Goal: Information Seeking & Learning: Learn about a topic

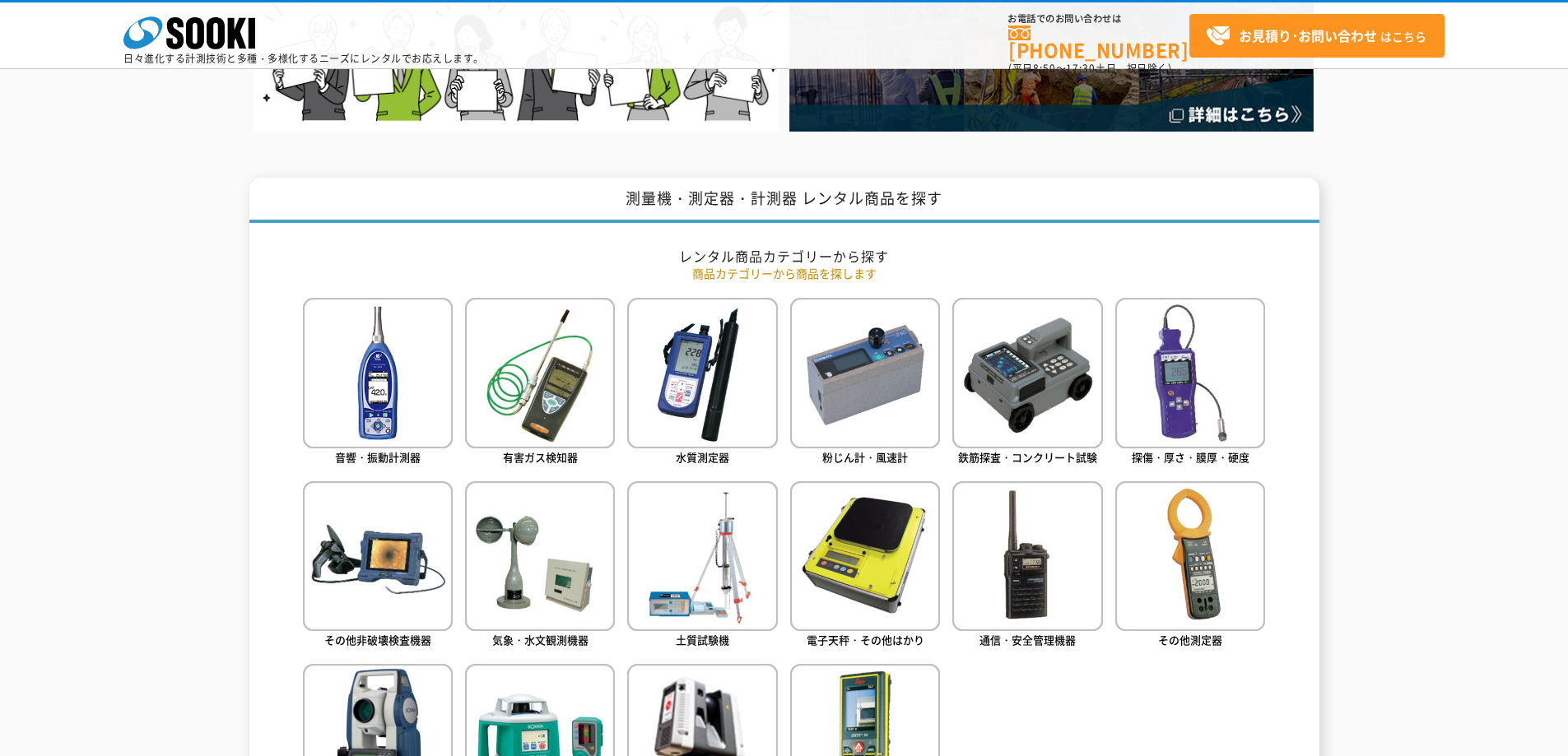
scroll to position [685, 0]
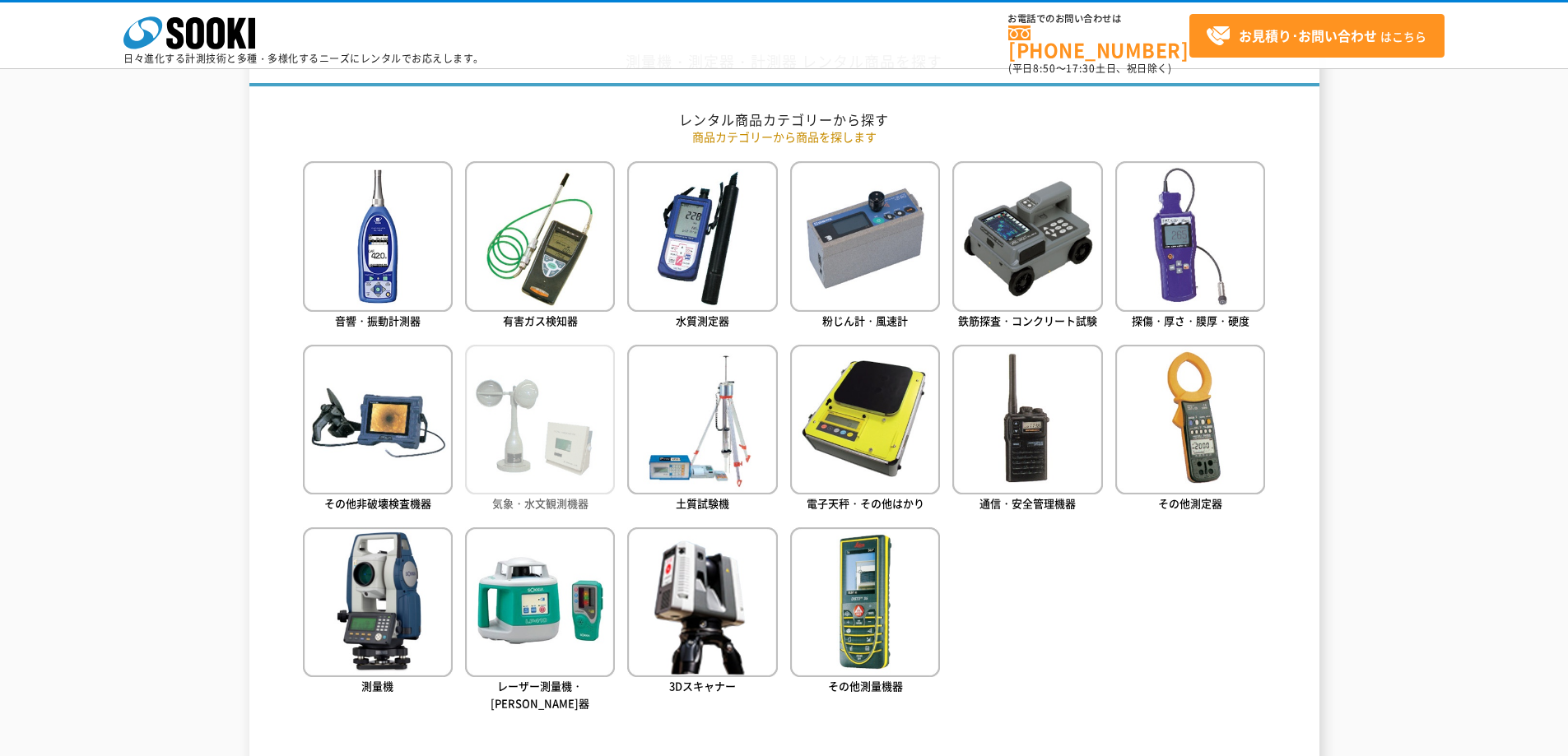
click at [523, 409] on img at bounding box center [539, 419] width 150 height 150
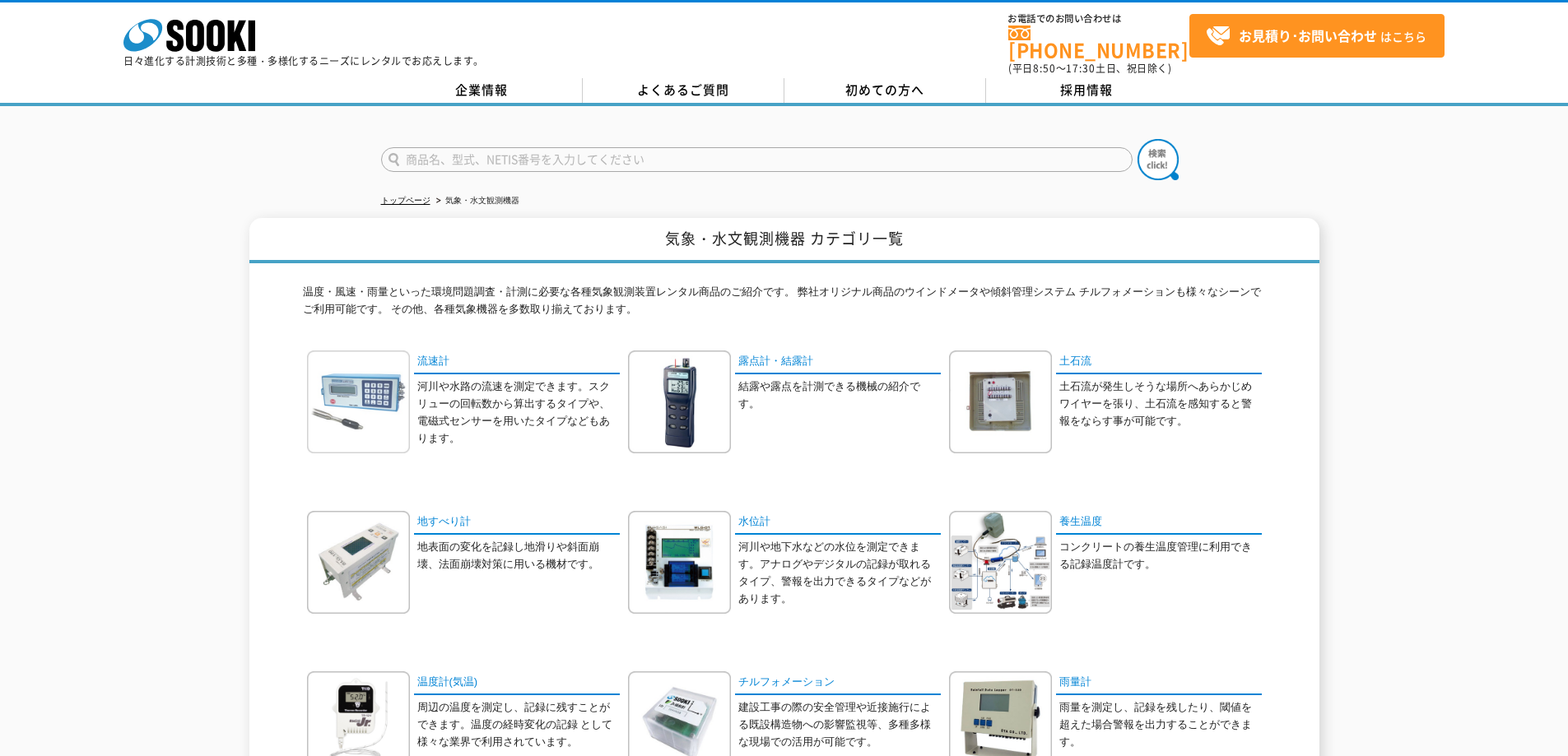
click at [379, 379] on img at bounding box center [358, 402] width 103 height 103
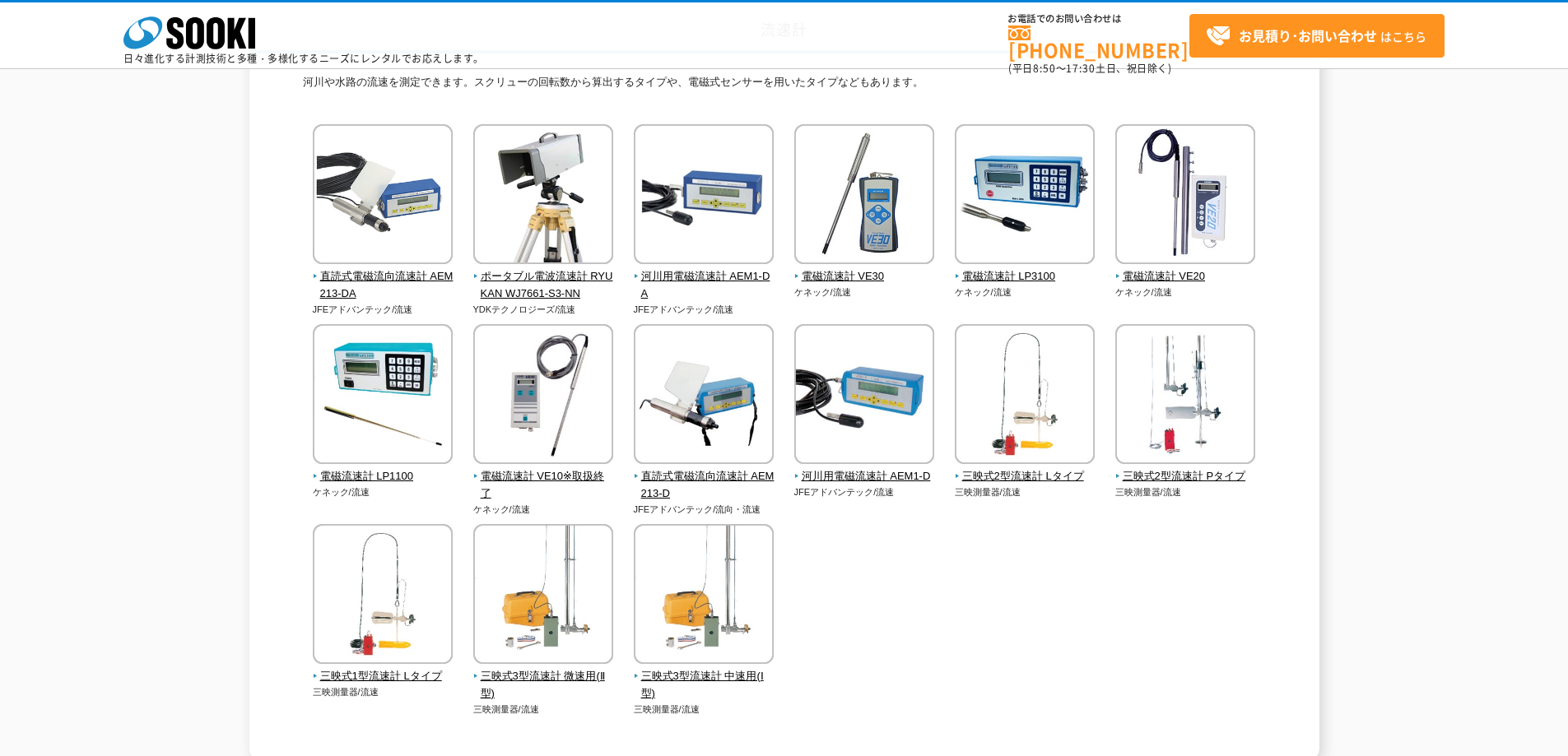
scroll to position [99, 0]
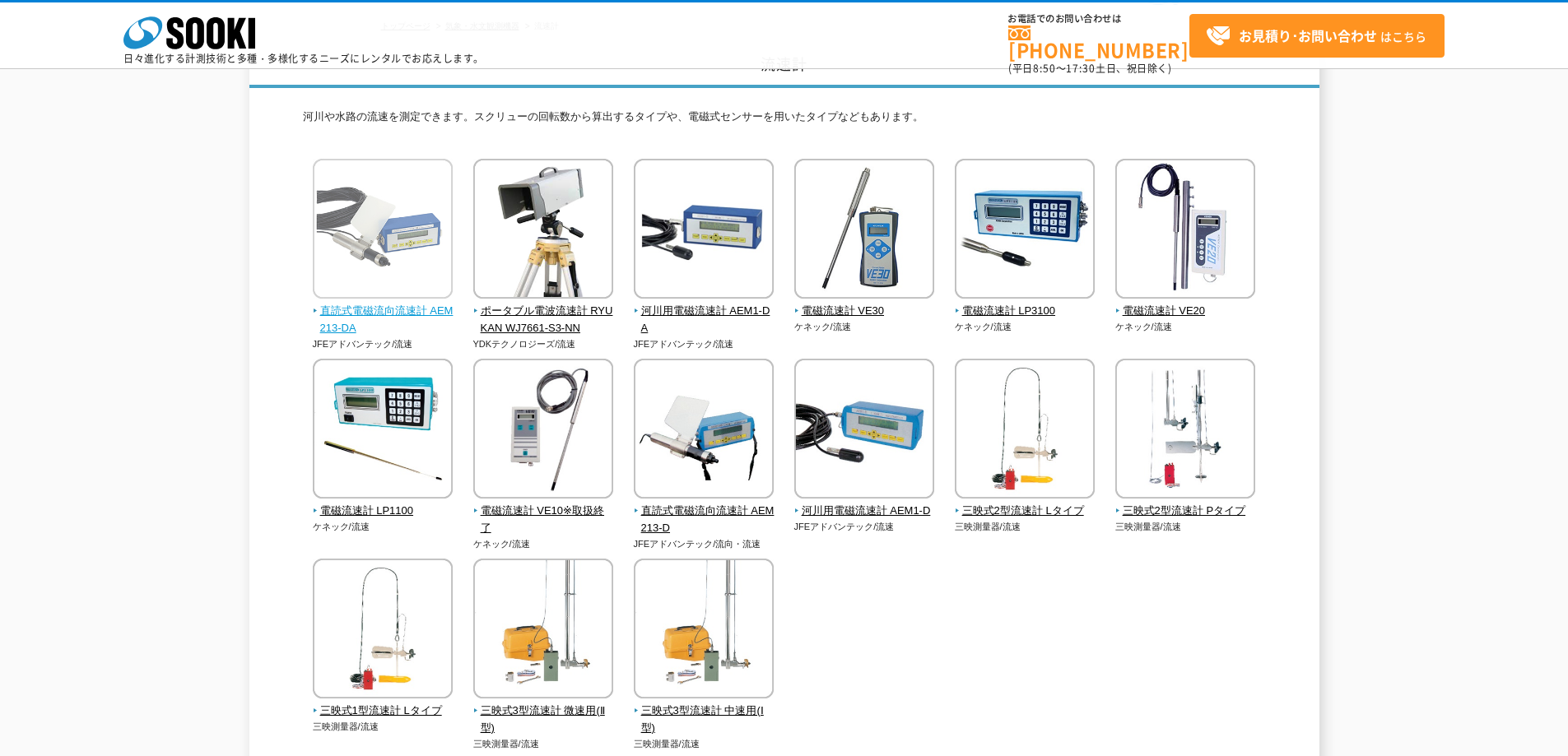
click at [394, 318] on span "直読式電磁流向流速計 AEM213-DA" at bounding box center [383, 320] width 141 height 34
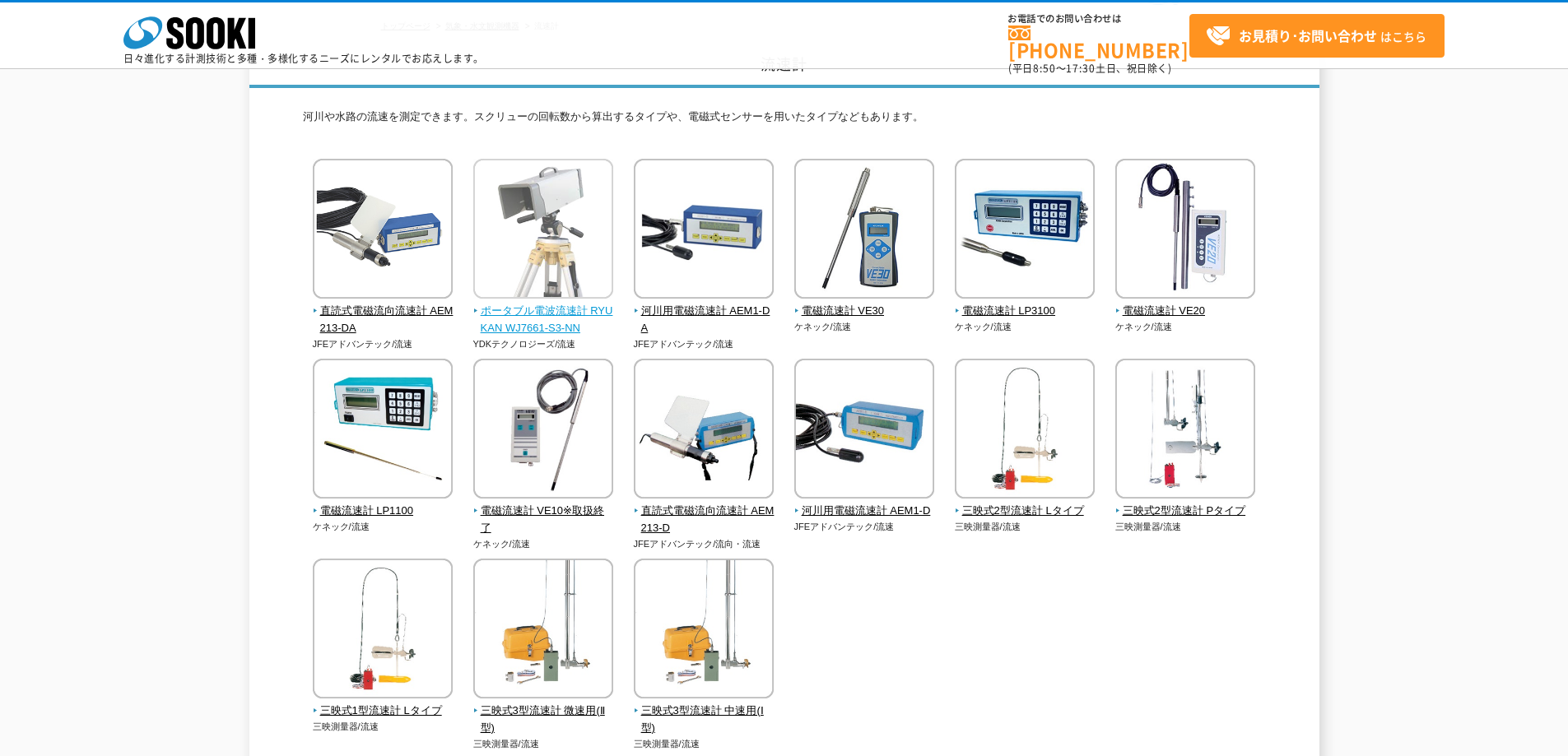
click at [537, 306] on span "ポータブル電波流速計 RYUKAN WJ7661-S3-NN" at bounding box center [544, 320] width 141 height 34
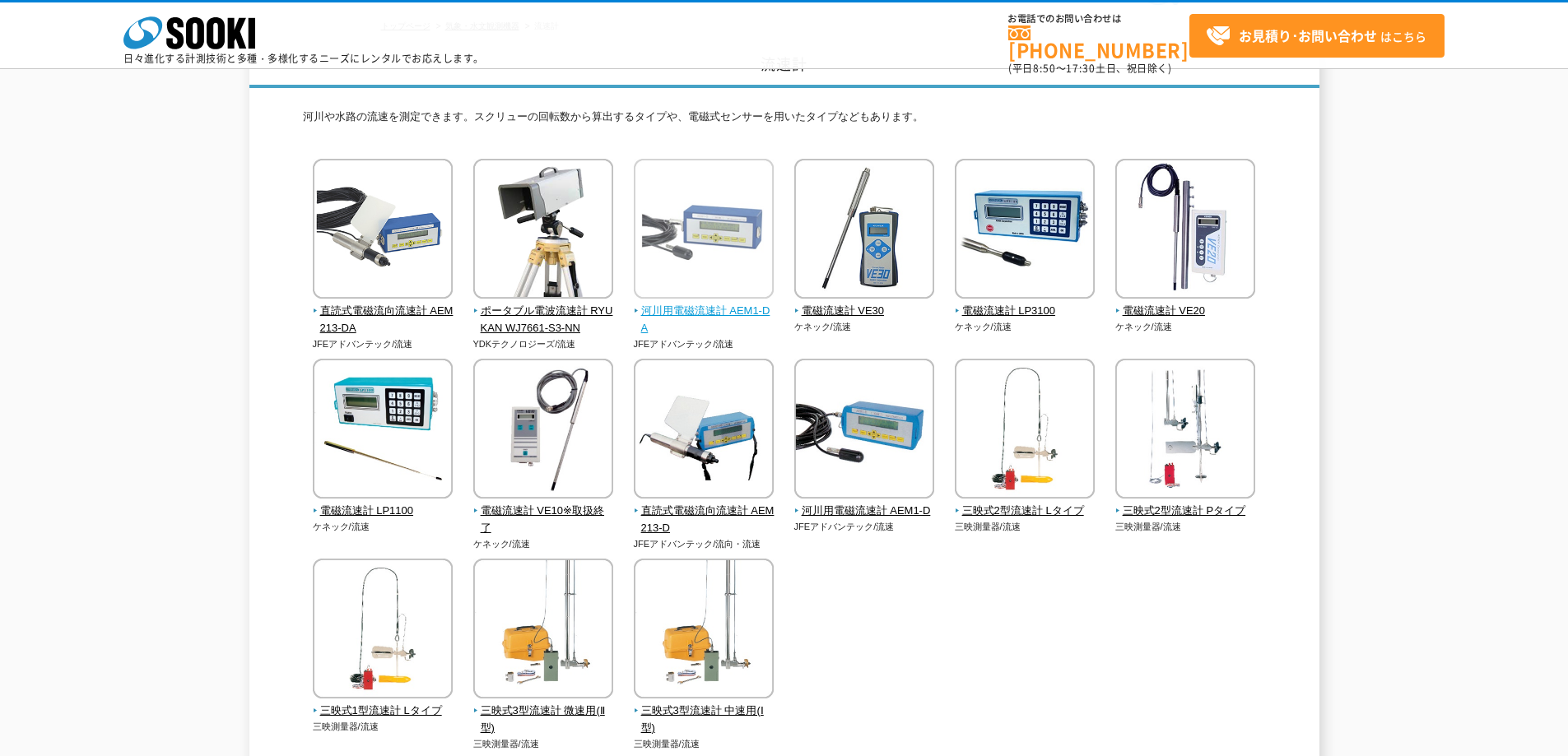
click at [693, 306] on span "河川用電磁流速計 AEM1-DA" at bounding box center [704, 320] width 141 height 34
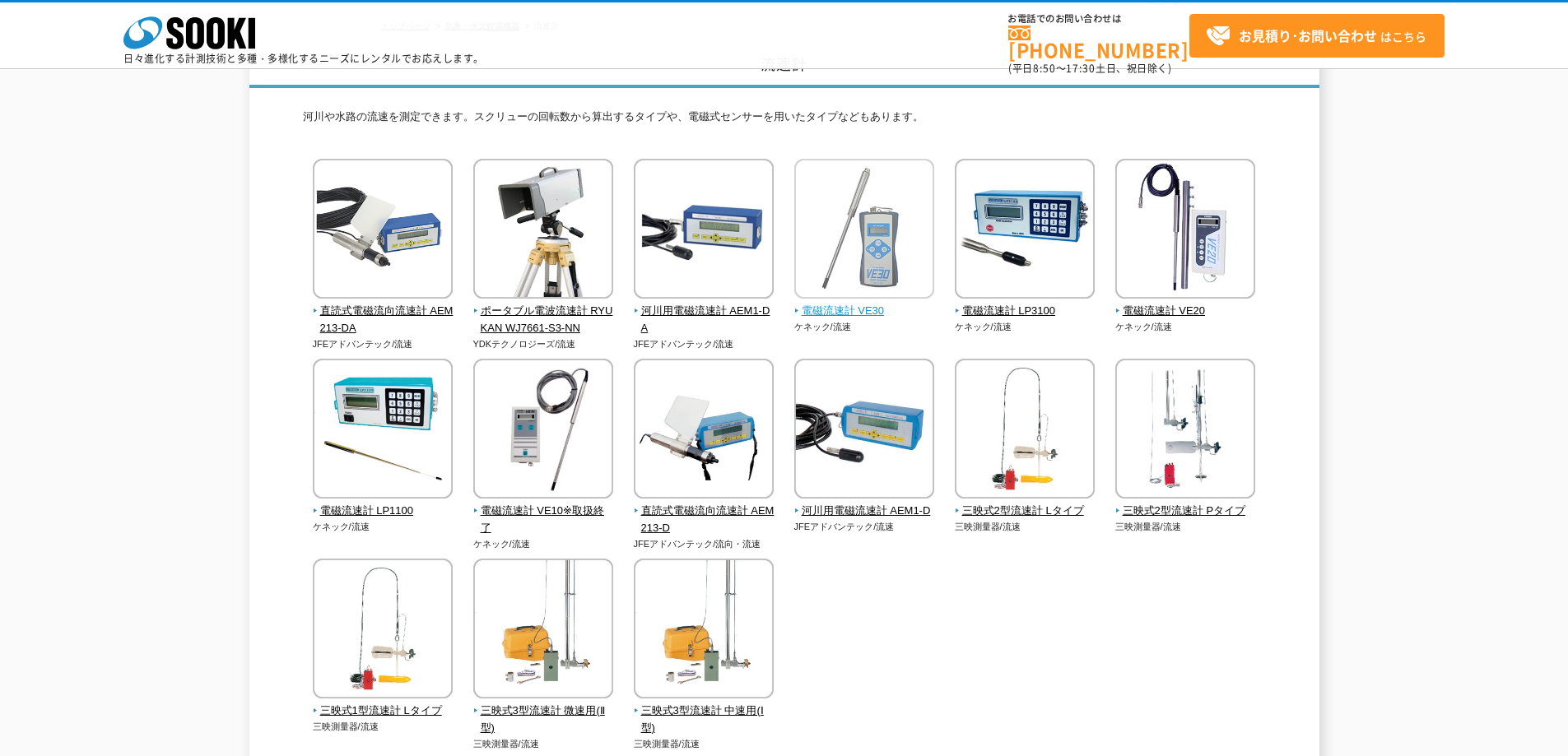
click at [844, 311] on span "電磁流速計 VE30" at bounding box center [864, 311] width 141 height 18
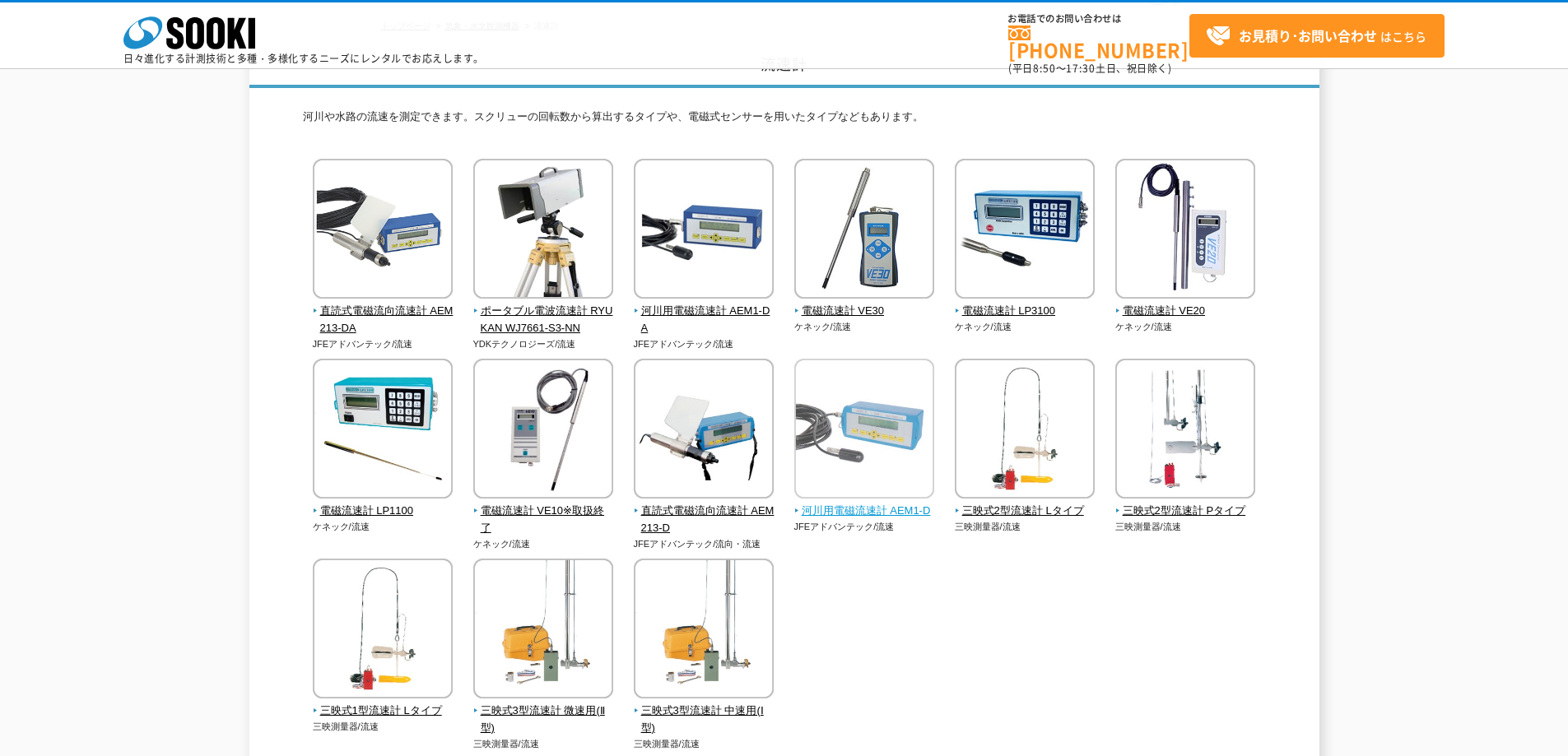
click at [848, 510] on span "河川用電磁流速計 AEM1-D" at bounding box center [864, 511] width 141 height 18
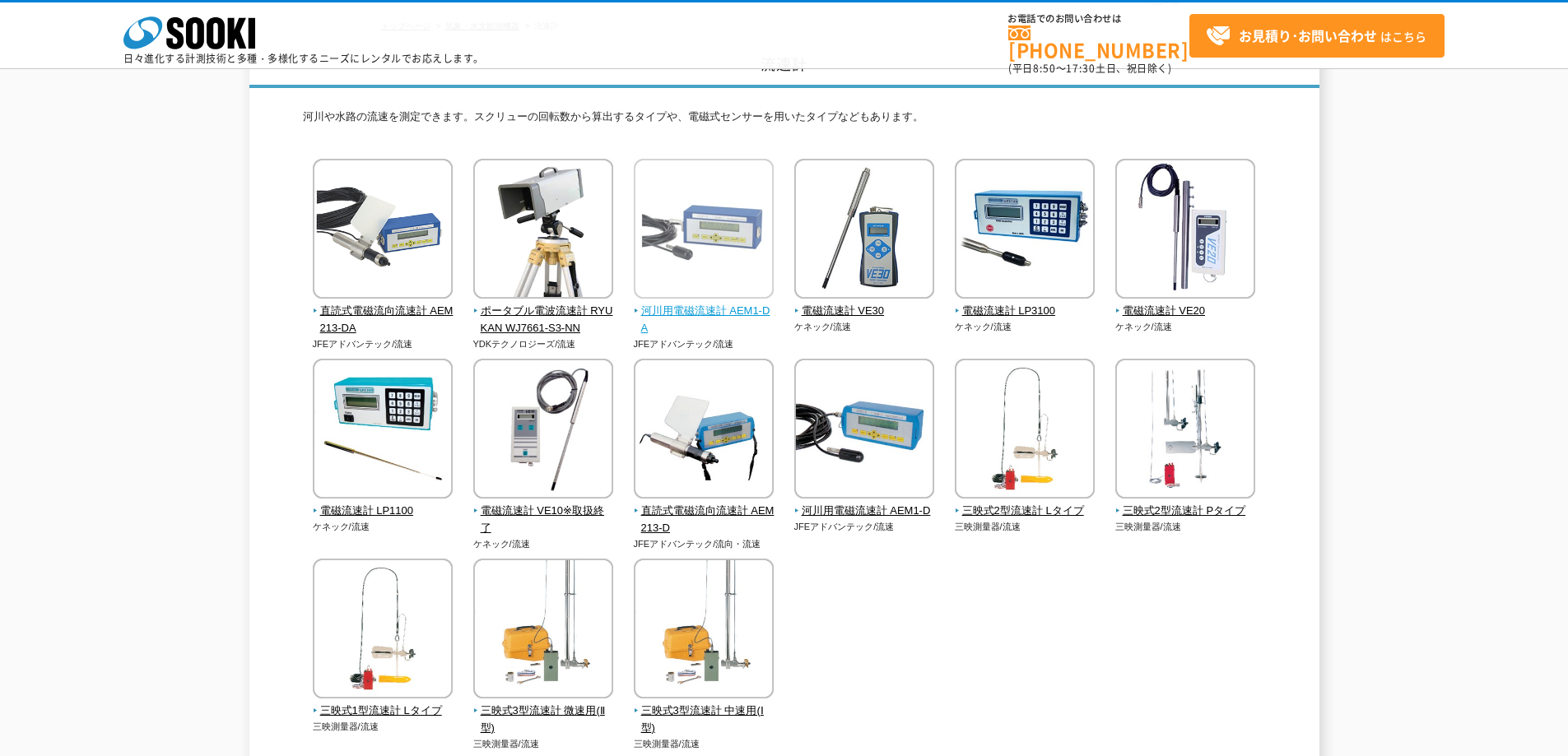
click at [704, 301] on img at bounding box center [704, 231] width 140 height 144
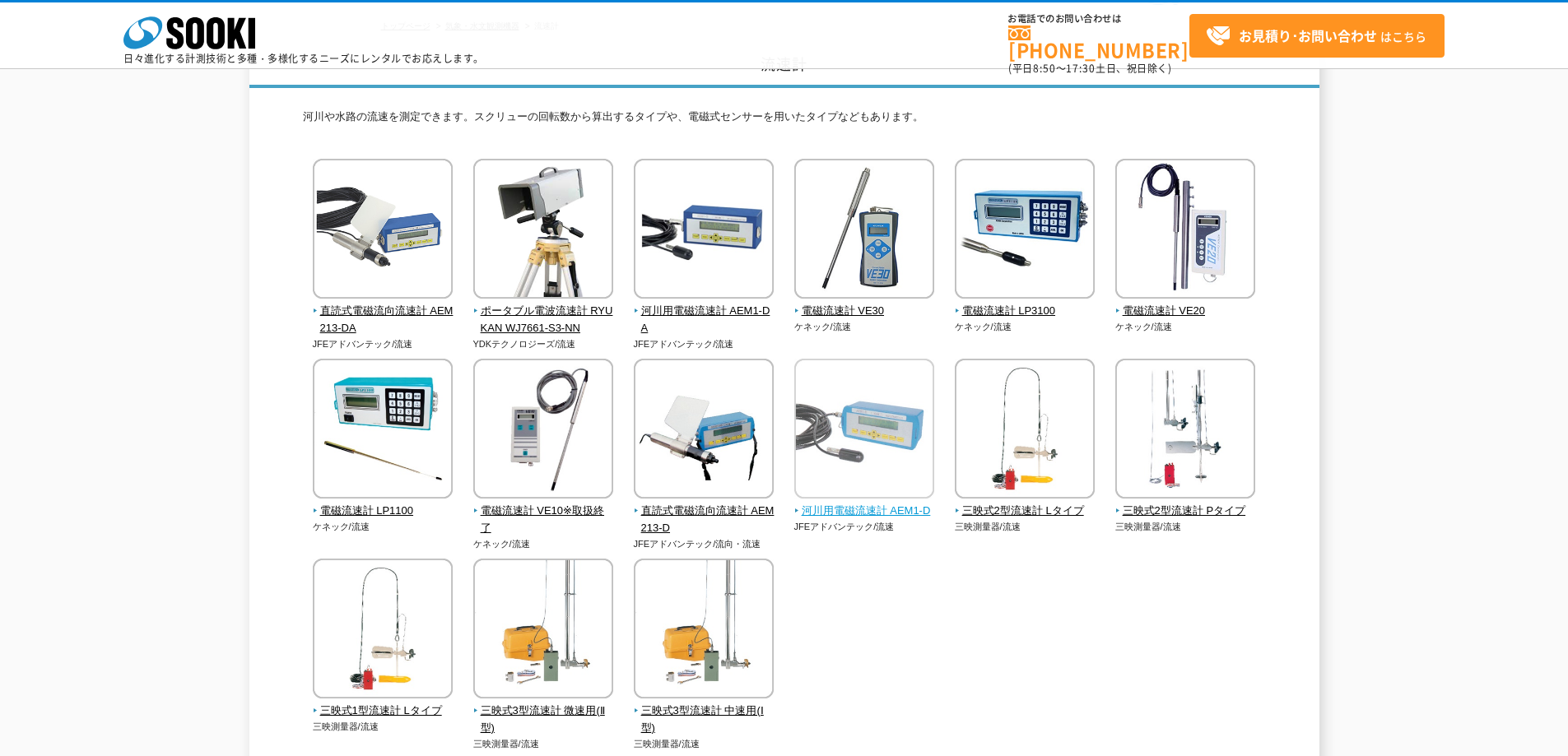
click at [859, 504] on span "河川用電磁流速計 AEM1-D" at bounding box center [864, 511] width 141 height 18
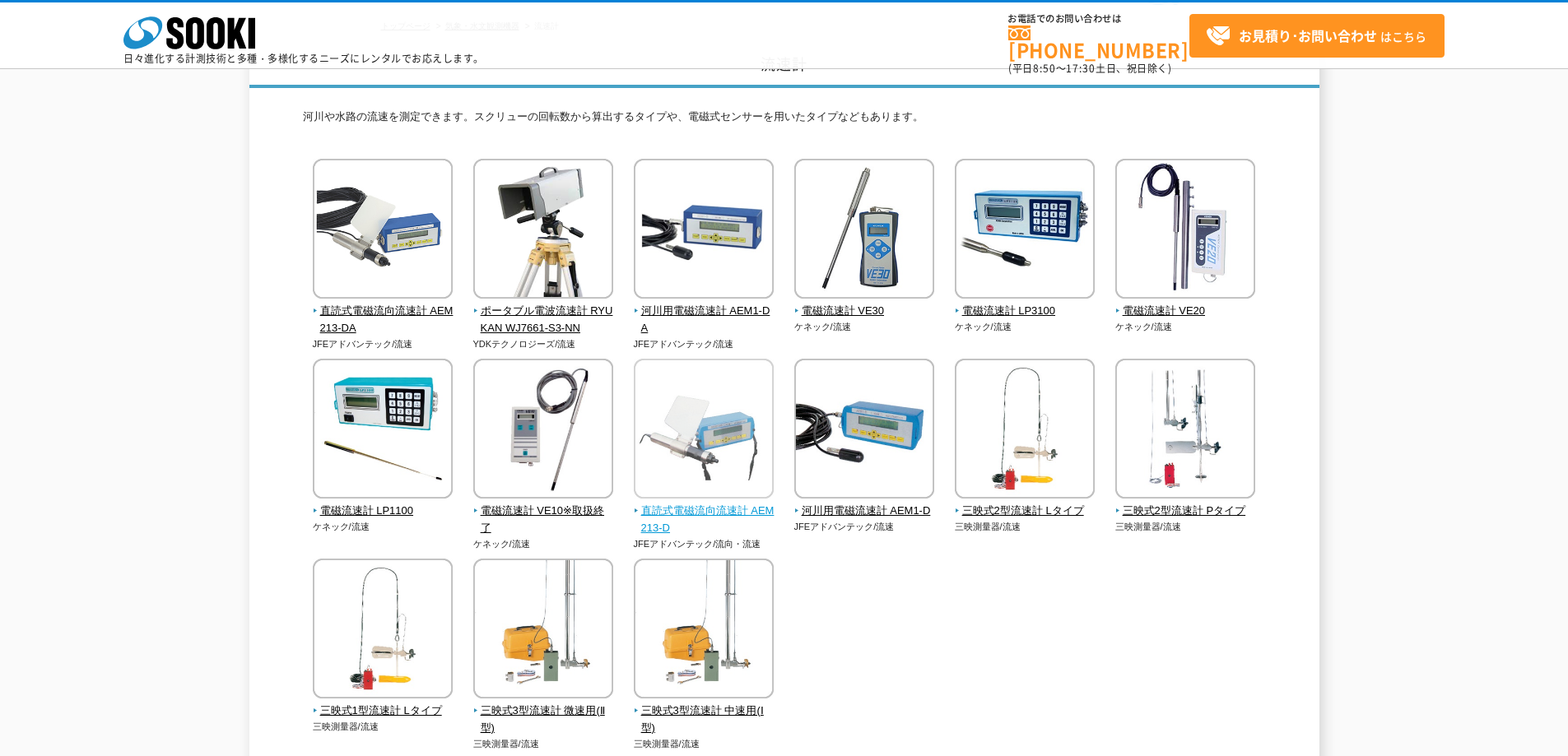
click at [652, 515] on span "直読式電磁流向流速計 AEM213-D" at bounding box center [704, 519] width 141 height 34
click at [829, 310] on span "電磁流速計 VE30" at bounding box center [864, 311] width 141 height 18
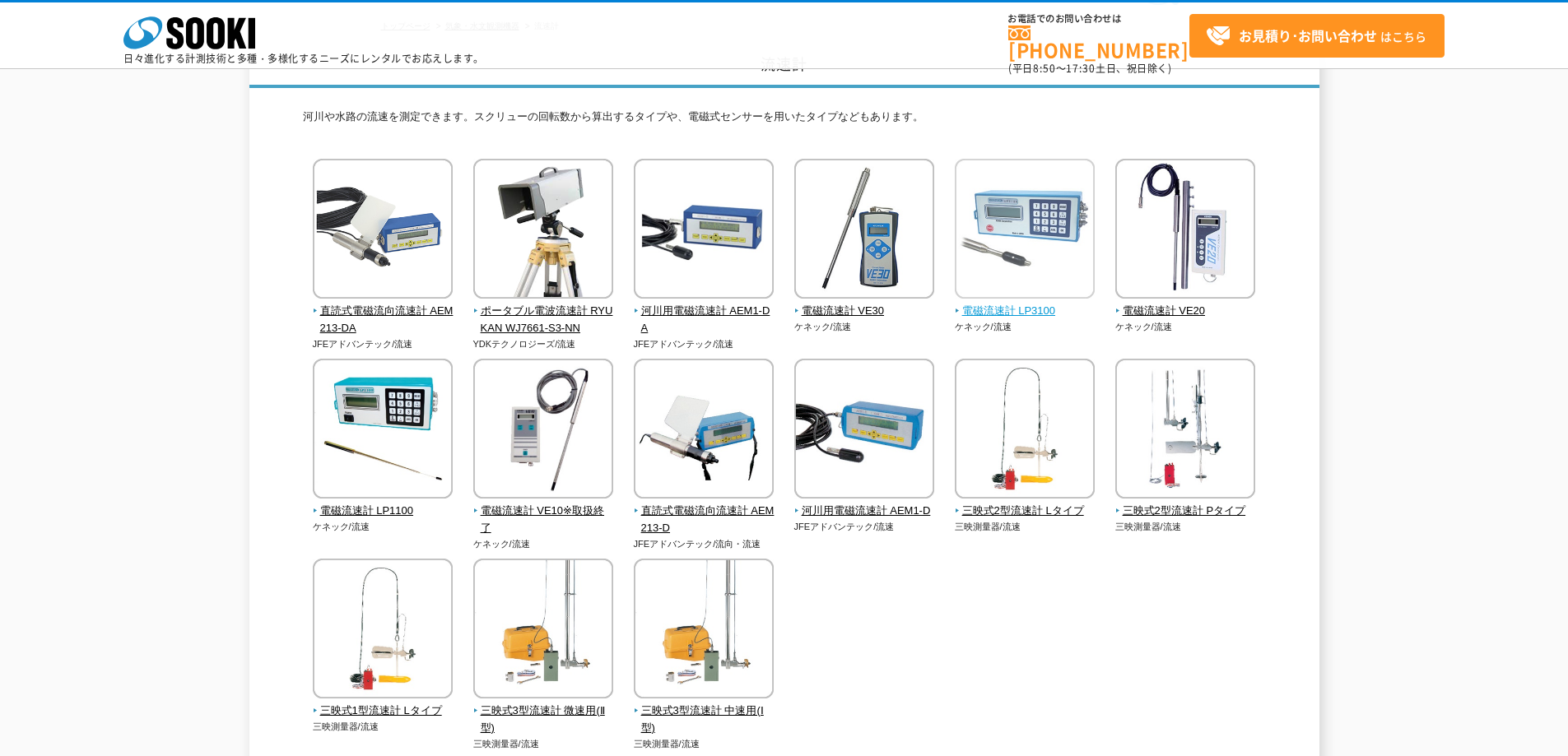
click at [1024, 312] on span "電磁流速計 LP3100" at bounding box center [1025, 311] width 141 height 18
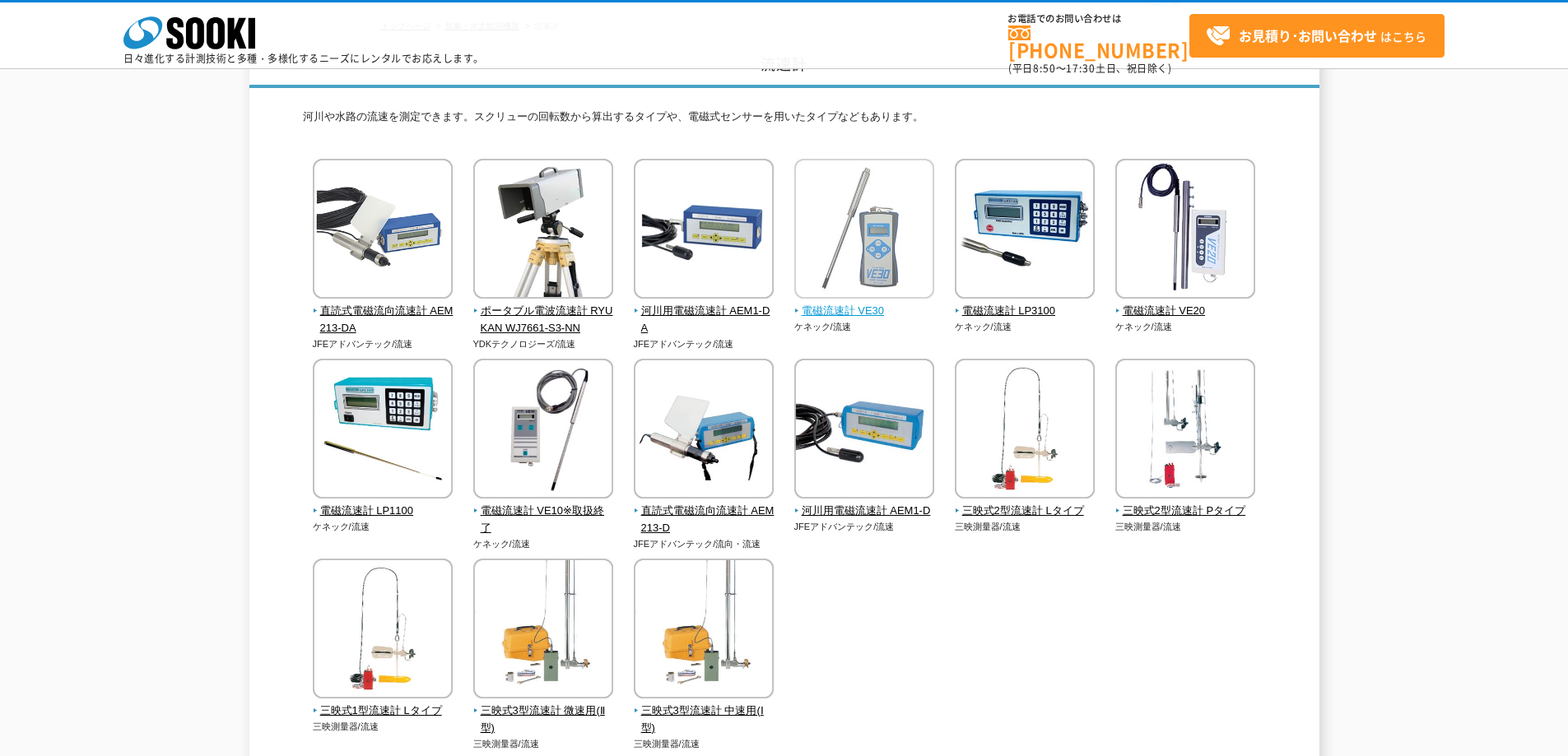
click at [854, 303] on img at bounding box center [864, 231] width 140 height 144
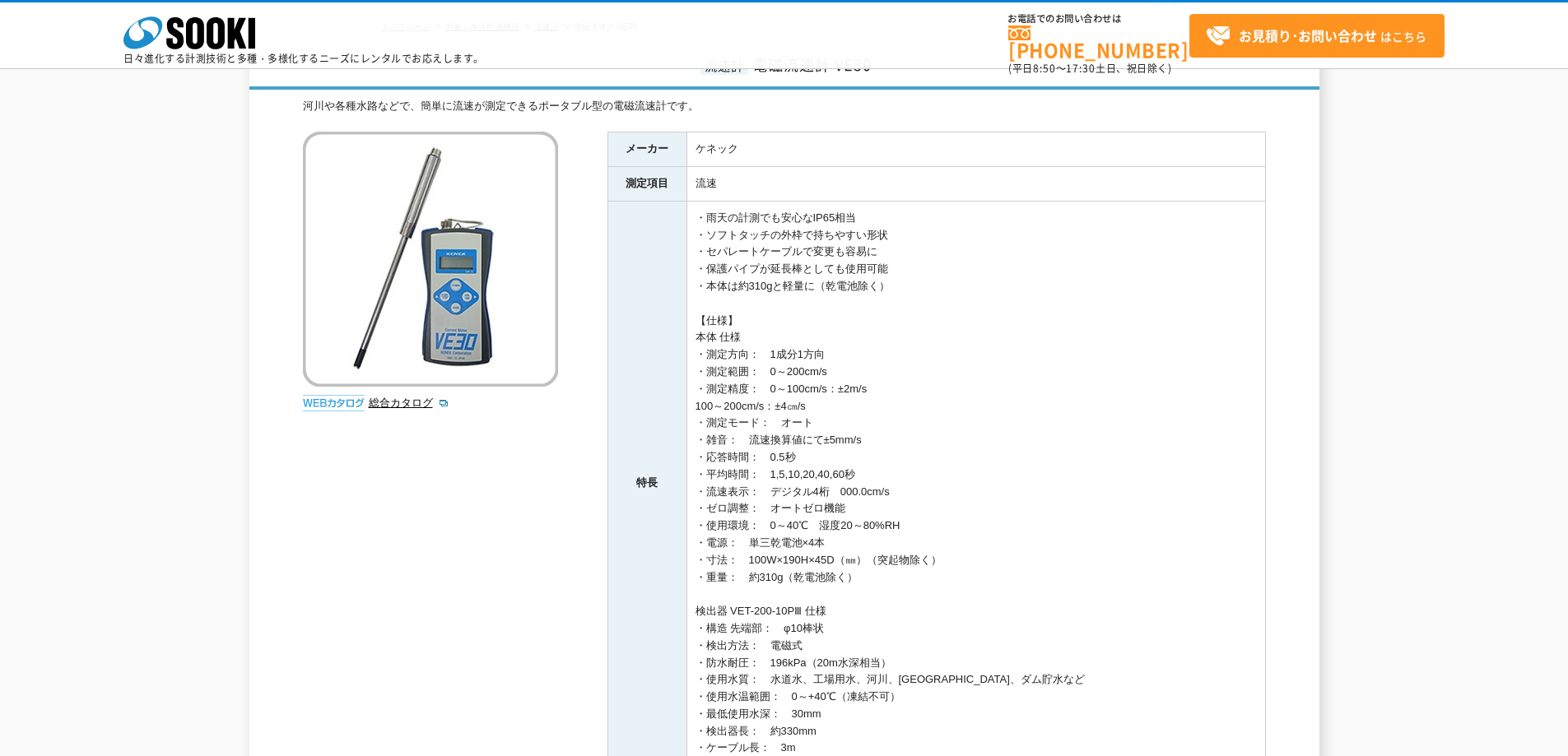
scroll to position [137, 0]
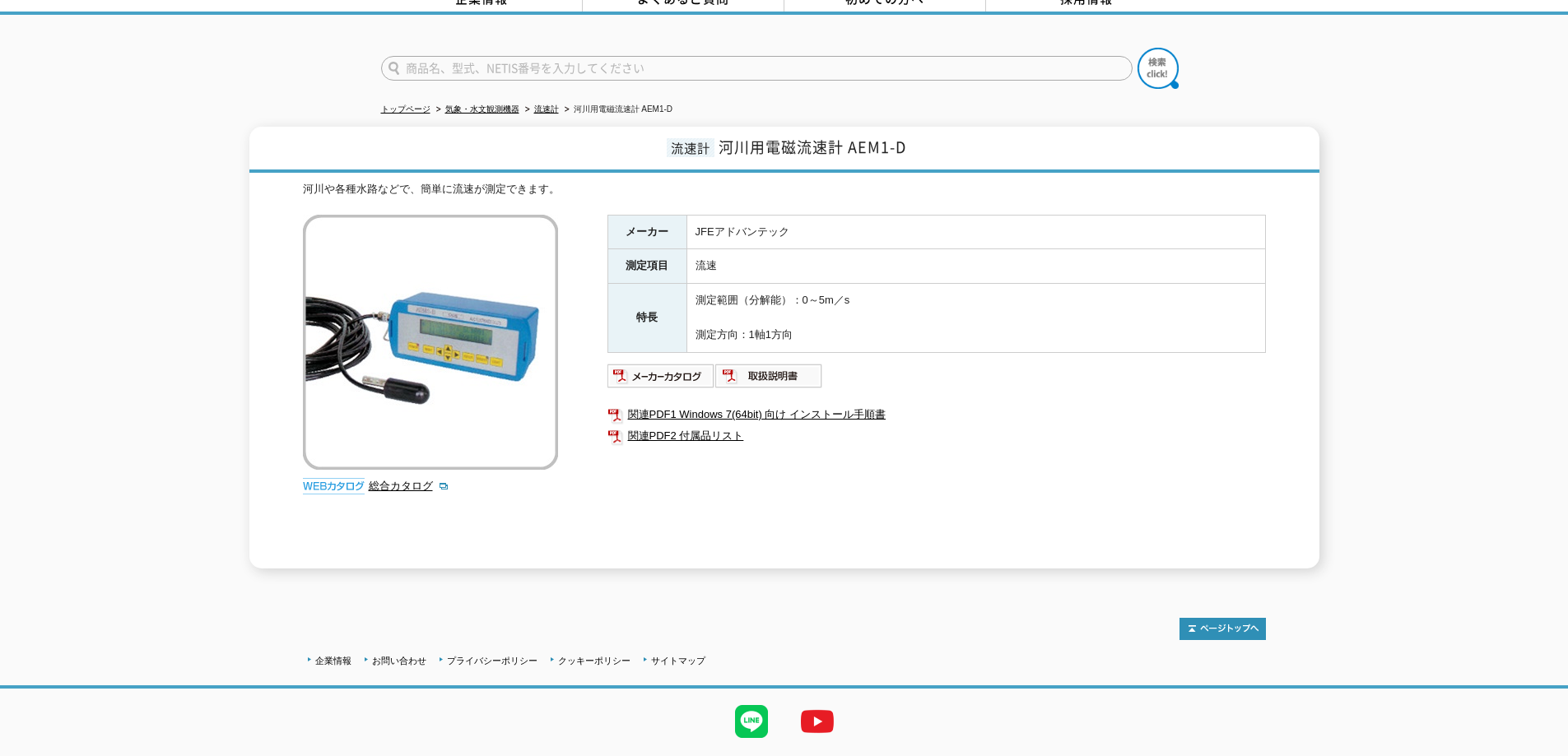
scroll to position [127, 0]
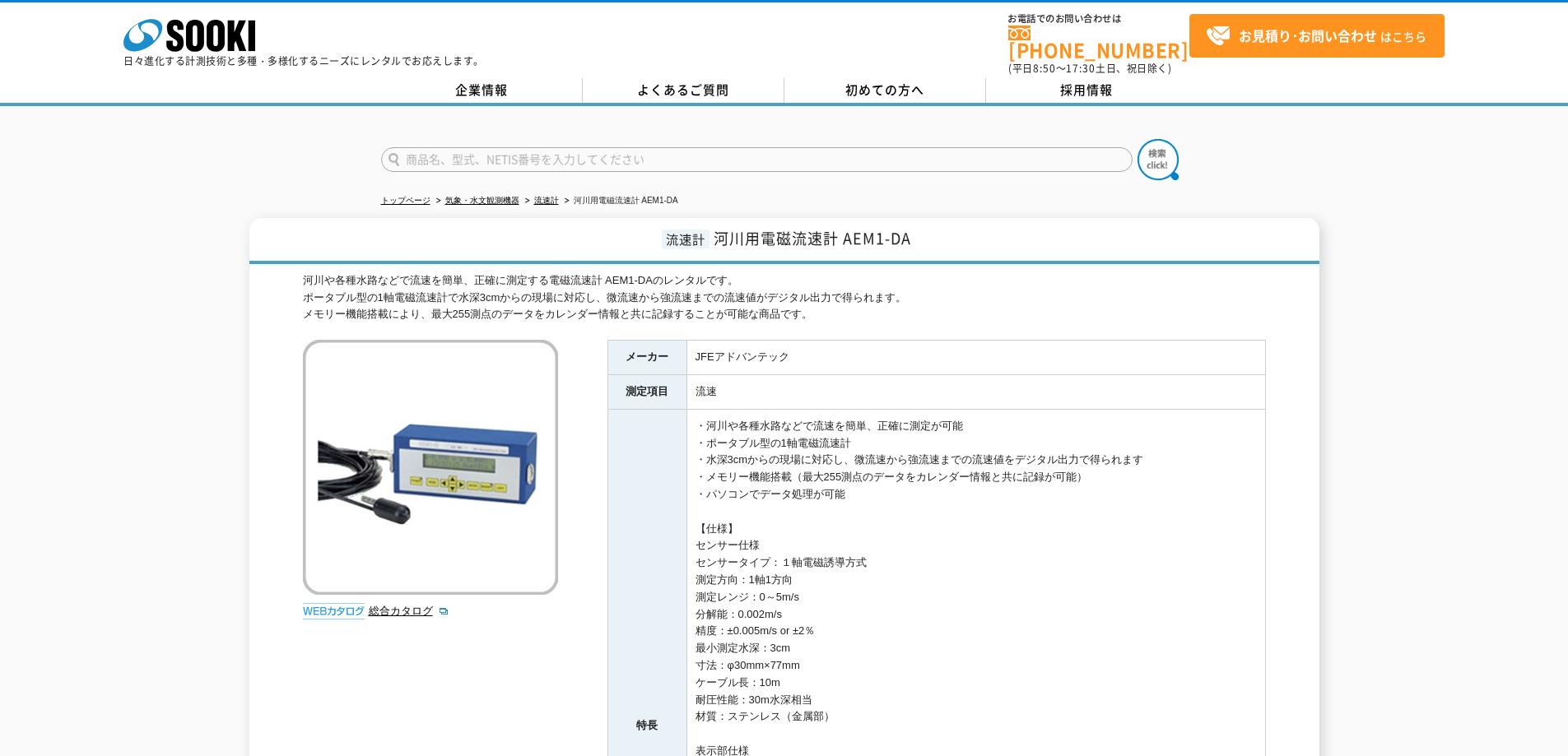
drag, startPoint x: 668, startPoint y: 347, endPoint x: 156, endPoint y: 332, distance: 512.2
click at [156, 332] on div "流速計 河川用電磁流速計 AEM1-DA 河川や各種水路などで流速を簡単、正確に測定する電磁流速計 AEM1-DAのレンタルです。 ポータブル型の1軸電磁流速…" at bounding box center [784, 693] width 1568 height 951
click at [1038, 282] on div "河川や各種水路などで流速を簡単、正確に測定する電磁流速計 AEM1-DAのレンタルです。 ポータブル型の1軸電磁流速計で水深3cmからの現場に対応し、微流速か…" at bounding box center [784, 297] width 962 height 51
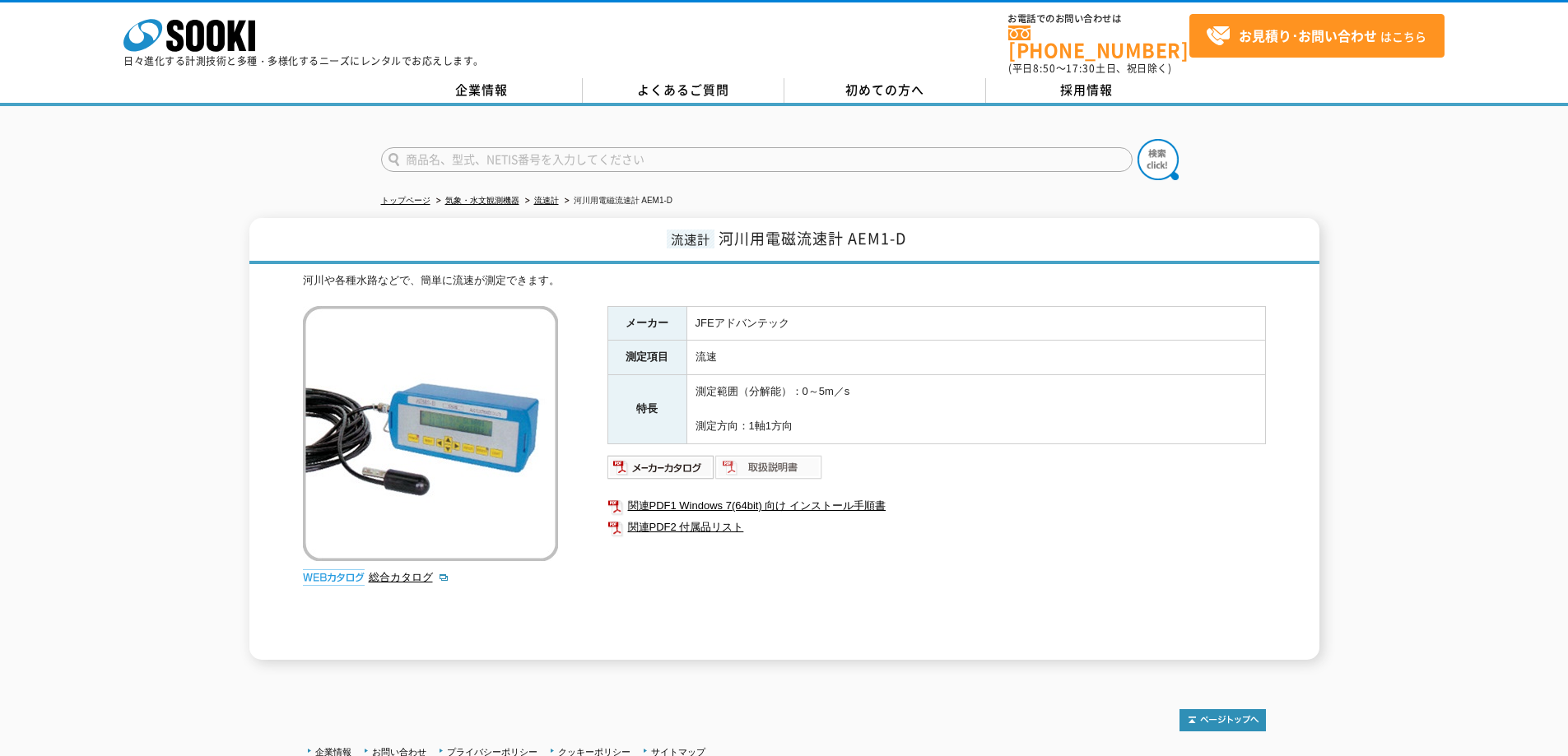
click at [763, 455] on img at bounding box center [769, 466] width 108 height 26
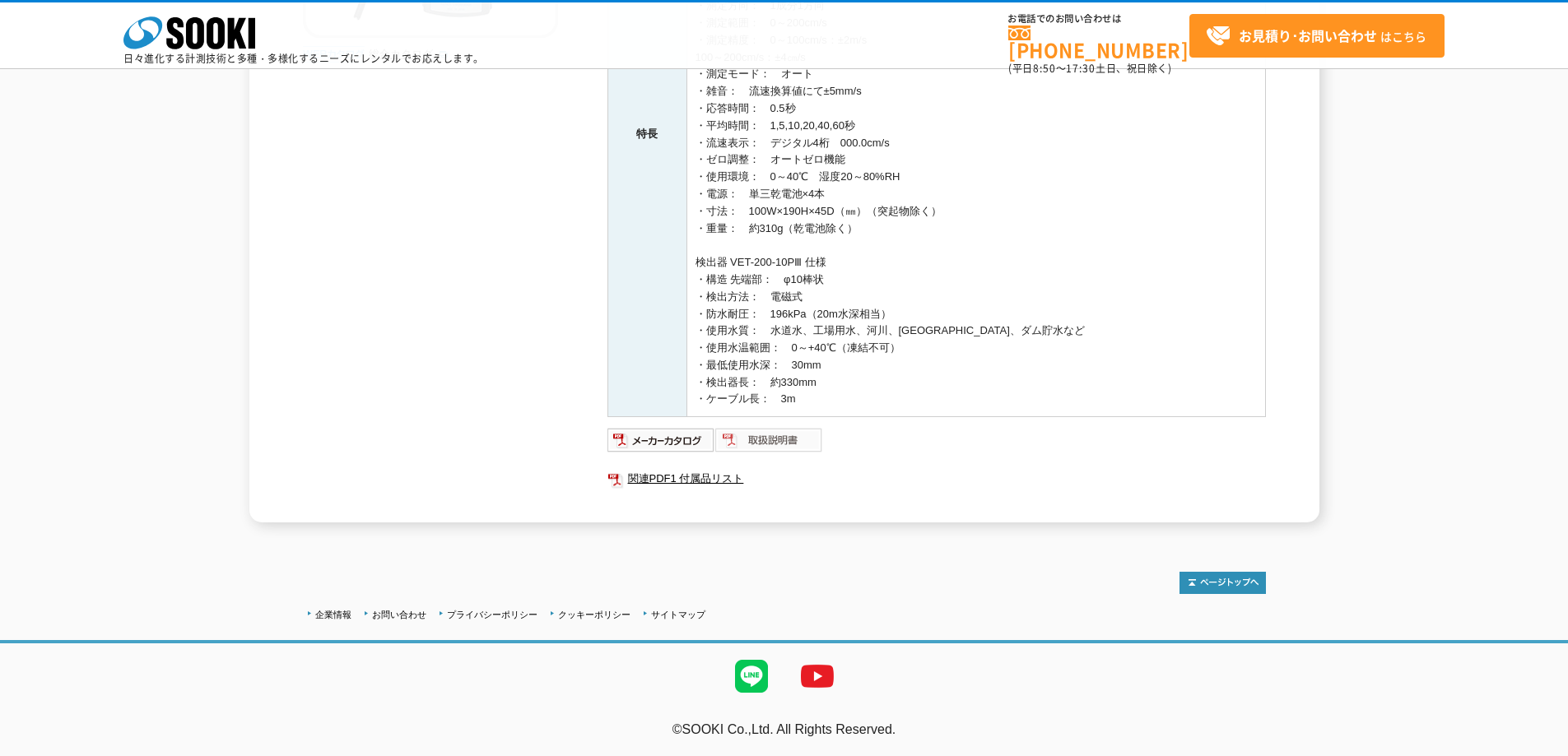
click at [787, 440] on img at bounding box center [769, 440] width 108 height 26
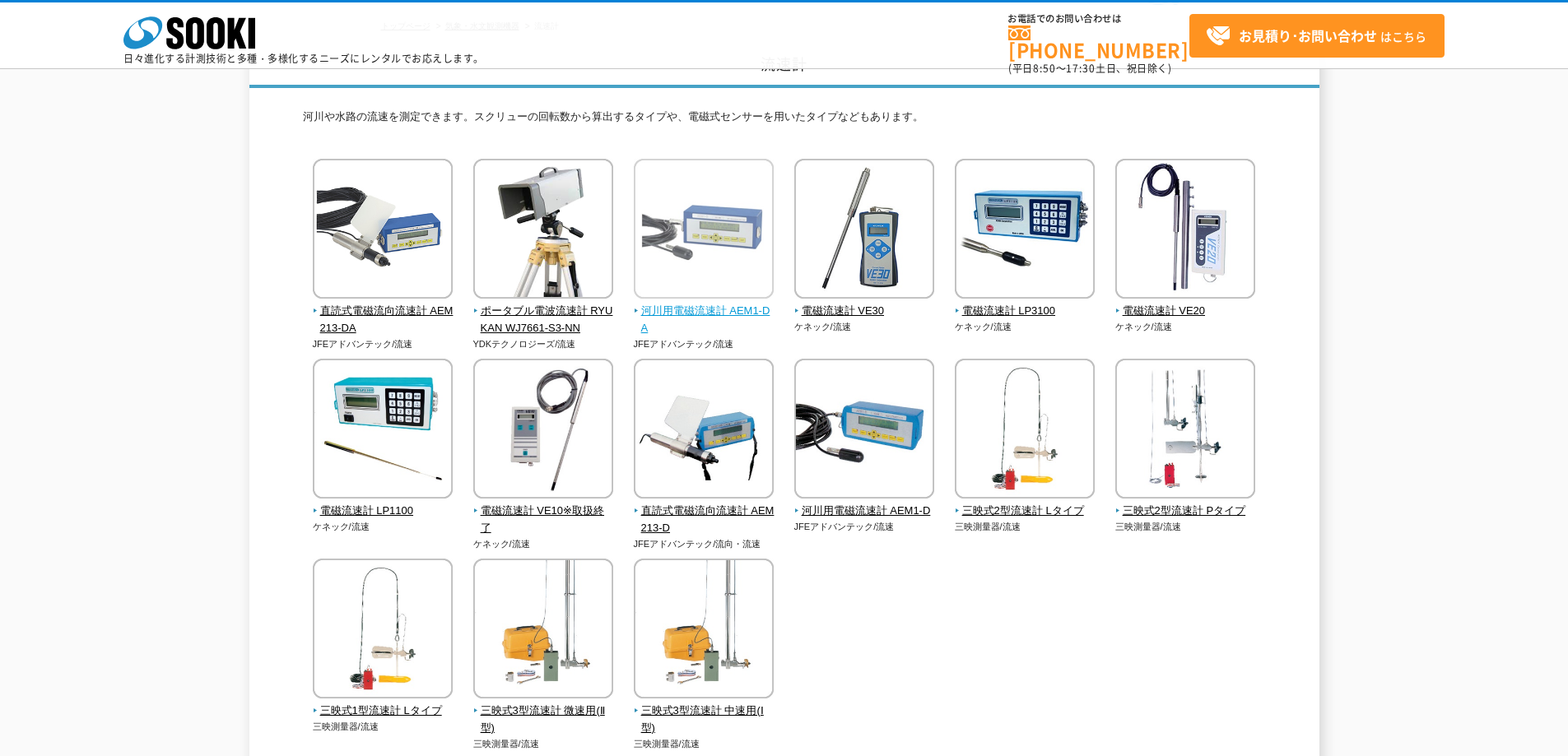
click at [687, 308] on span "河川用電磁流速計 AEM1-DA" at bounding box center [704, 320] width 141 height 34
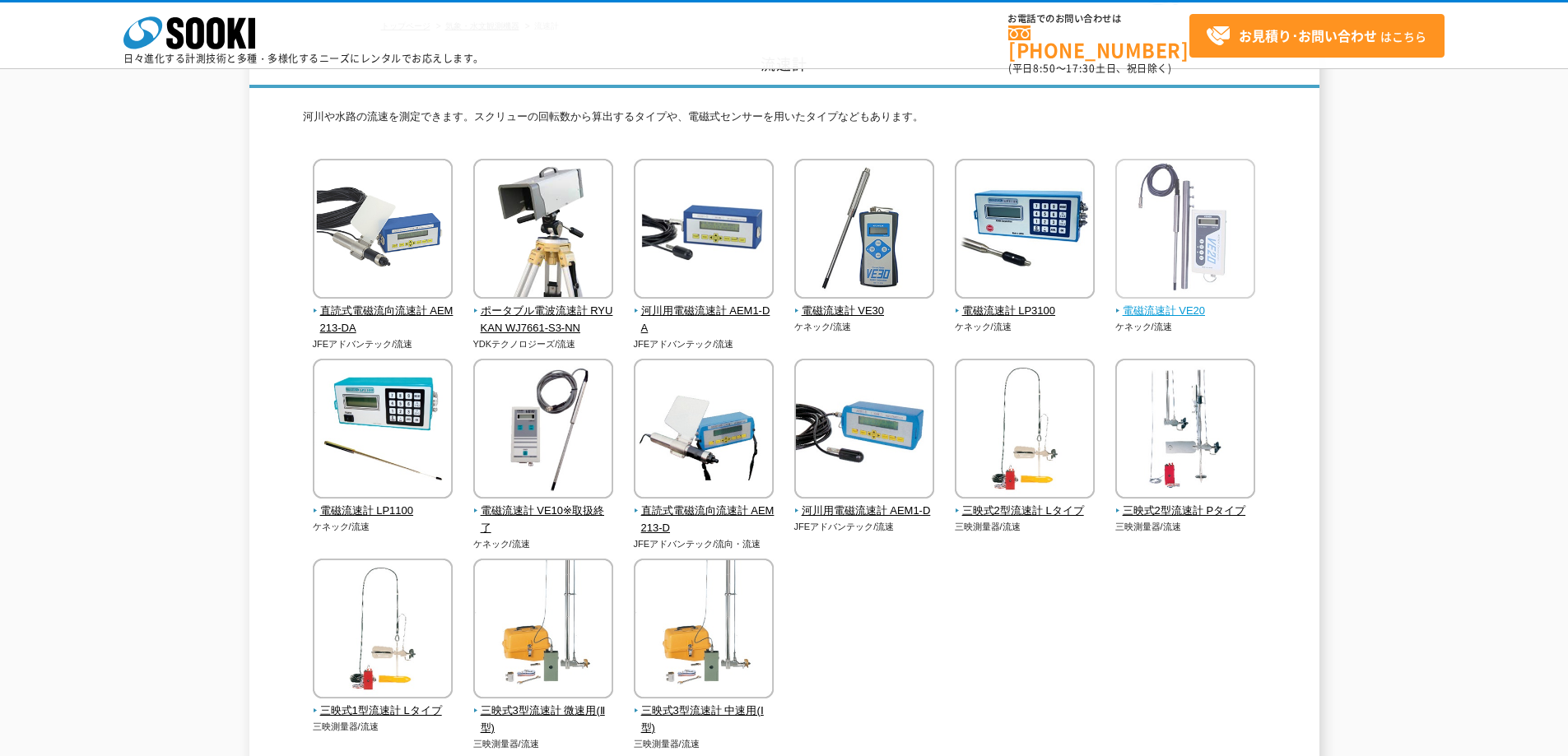
click at [1168, 307] on span "電磁流速計 VE20" at bounding box center [1185, 311] width 141 height 18
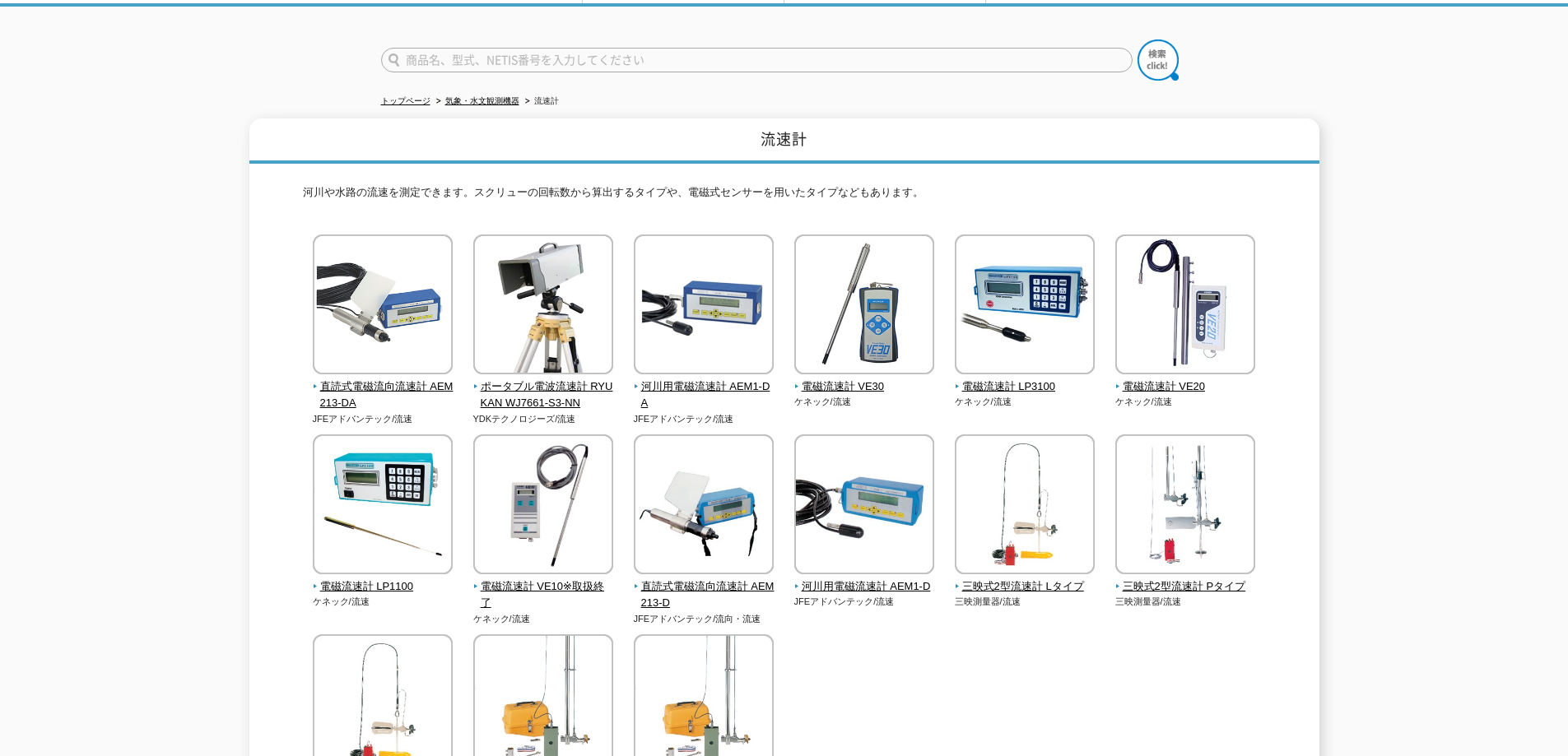
scroll to position [137, 0]
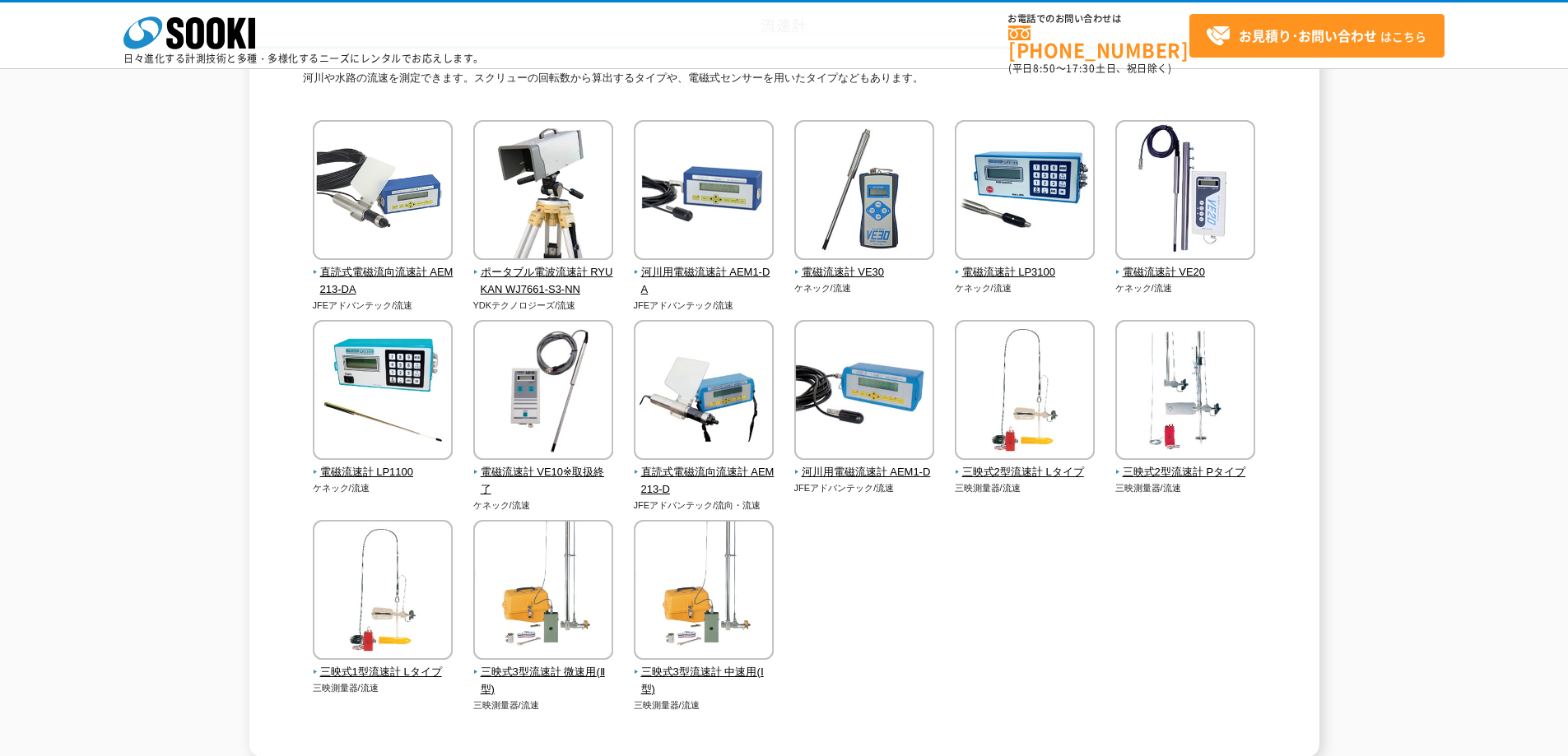
click at [50, 361] on div "流速計 河川や水路の流速を測定できます。スクリューの回転数から算出するタイプや、電磁式センサーを用いたタイプなどもあります。 直読式電磁流向流速計 AEM21…" at bounding box center [784, 381] width 1568 height 753
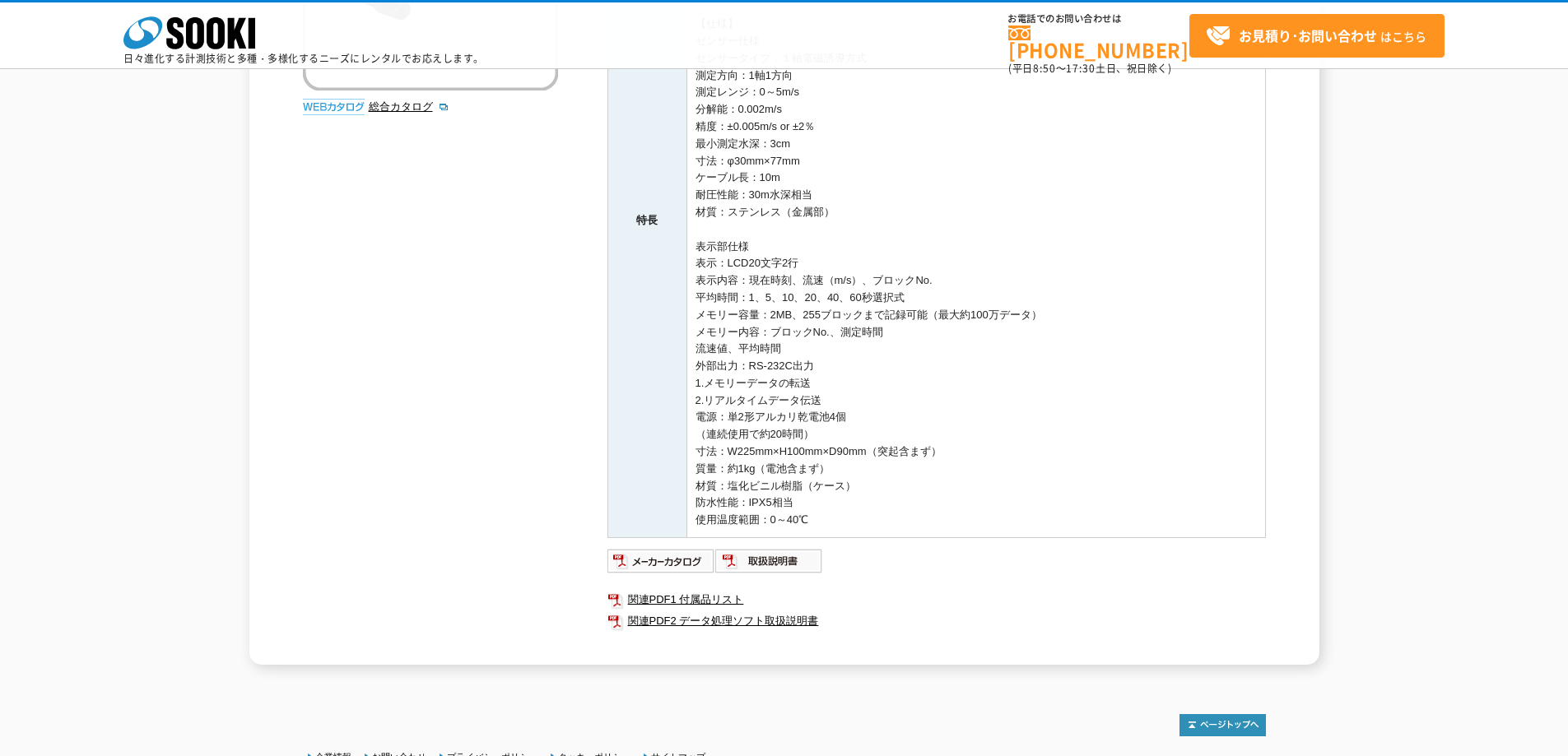
scroll to position [572, 0]
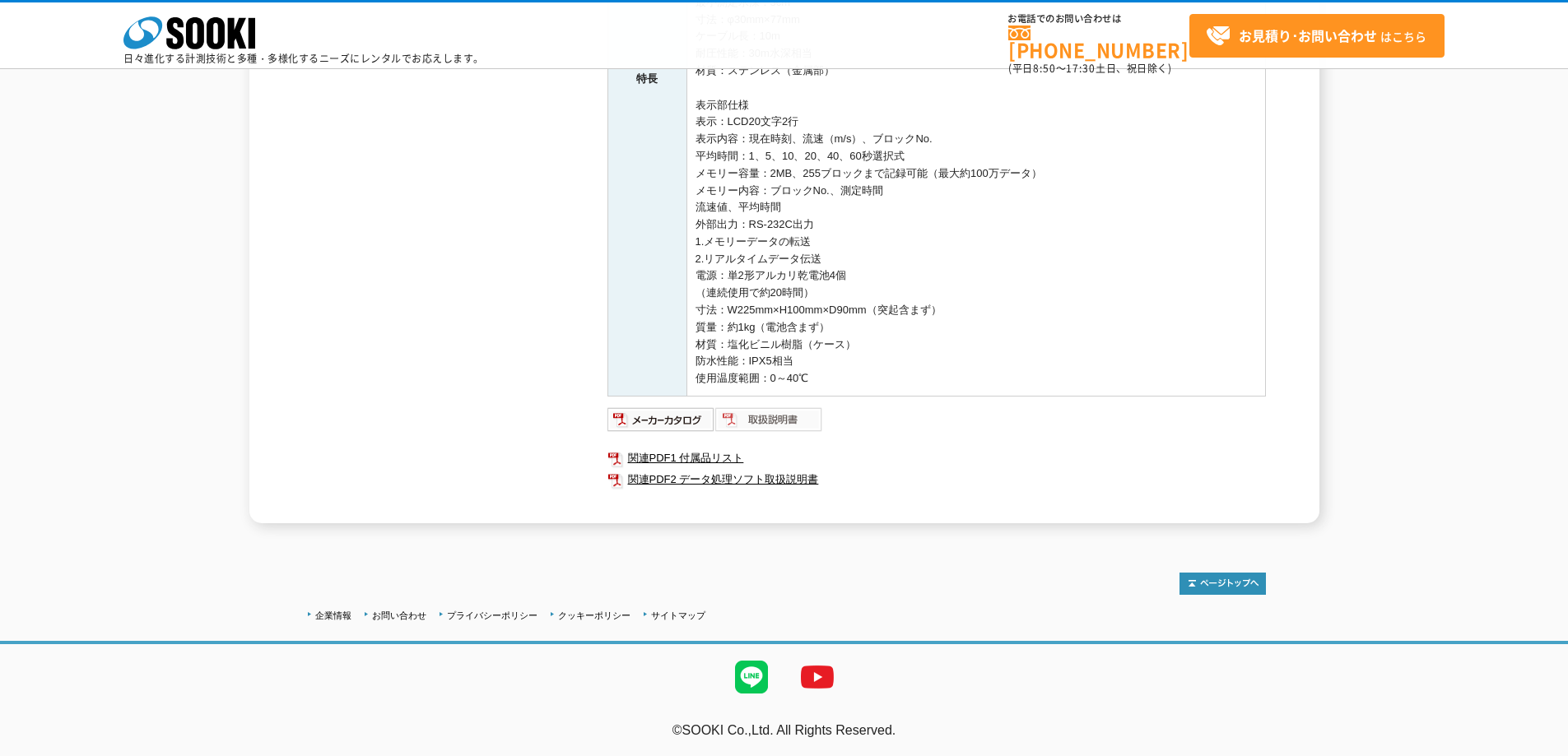
click at [763, 417] on img at bounding box center [769, 419] width 108 height 26
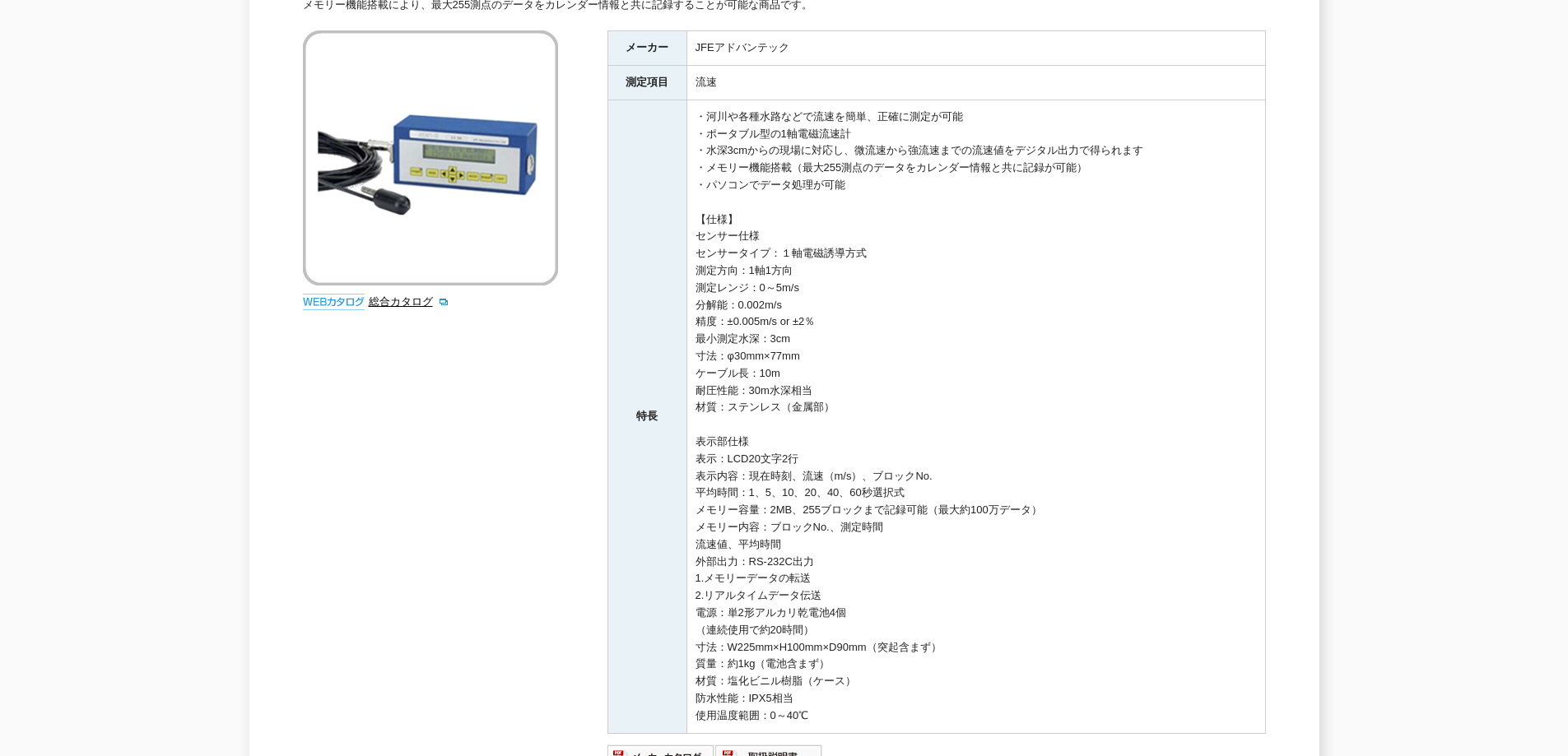
scroll to position [23, 0]
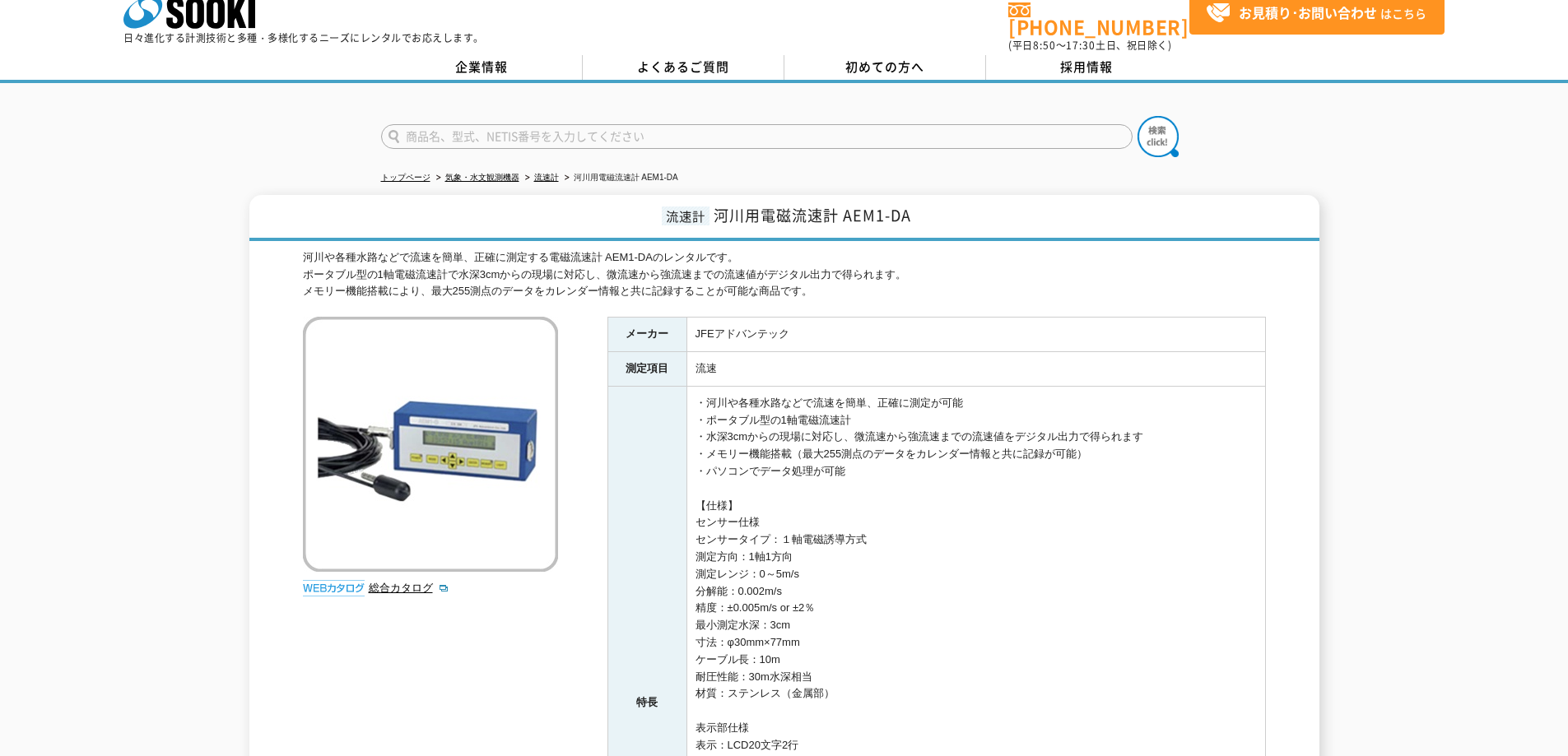
click at [1456, 171] on div "トップページ 気象・水文観測機器 流速計 河川用電磁流速計 AEM1-DA 流速計 河川用電磁流速計 AEM1-DA 河川や各種水路などで流速を簡単、正確に測…" at bounding box center [784, 623] width 1568 height 1080
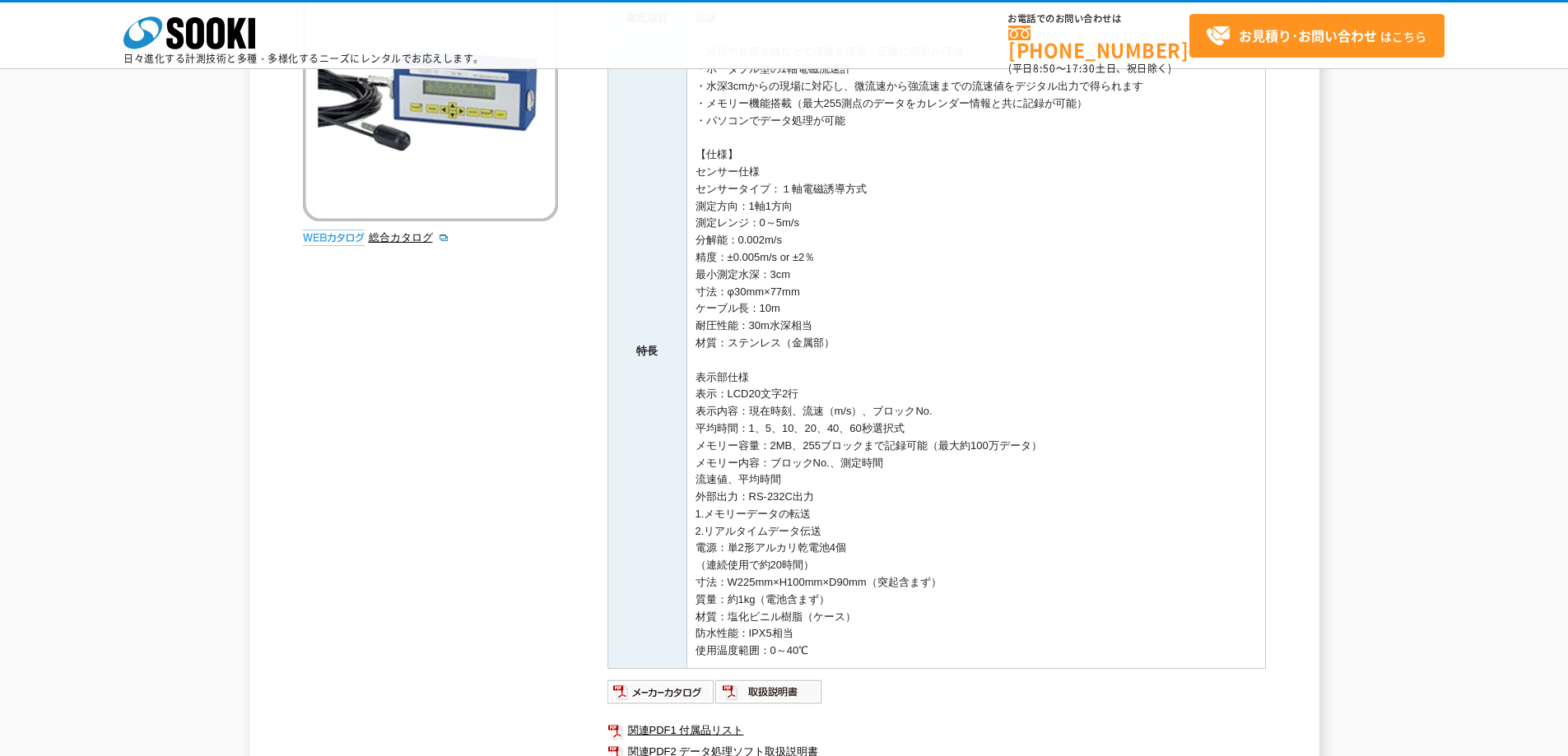
scroll to position [435, 0]
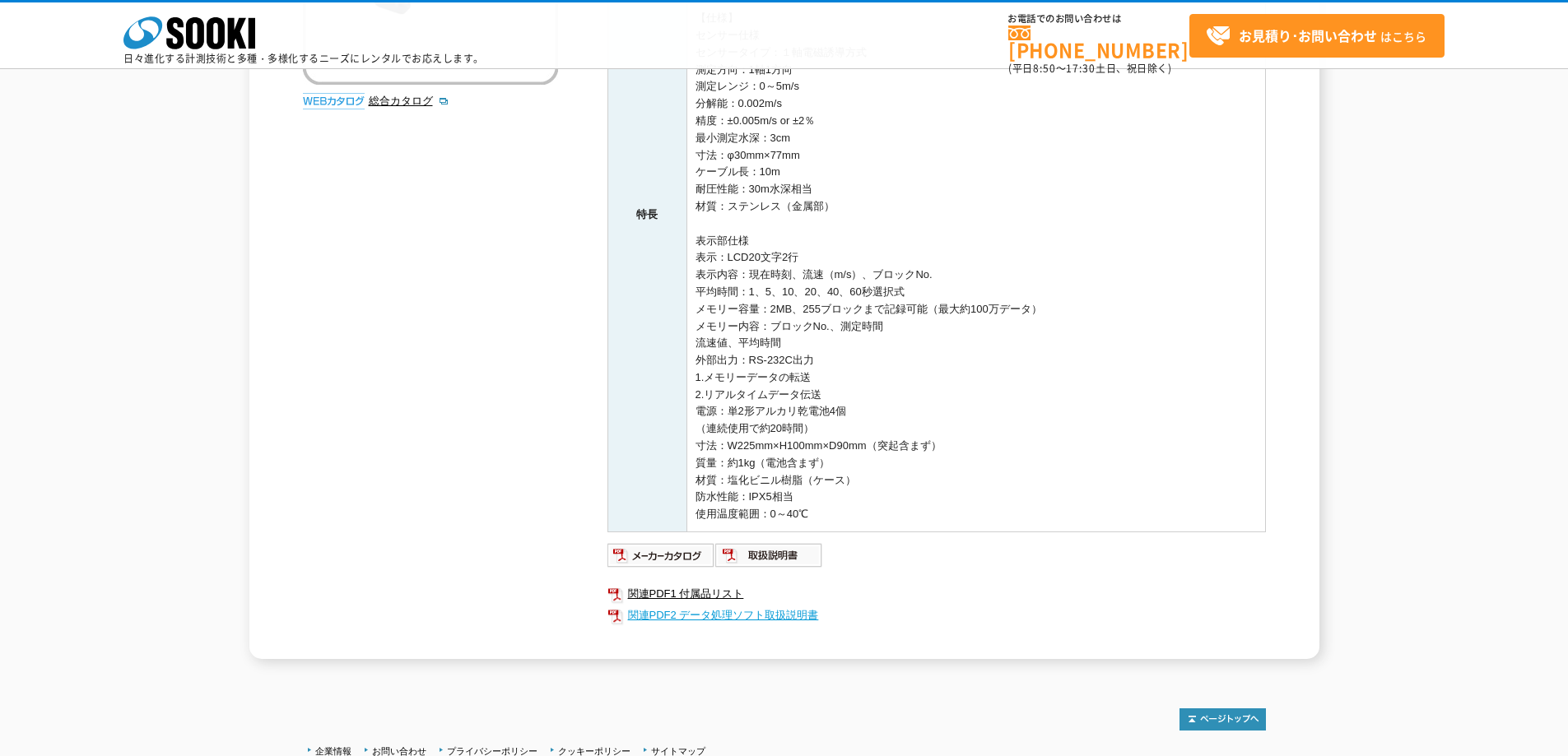
click at [776, 620] on link "関連PDF2 データ処理ソフト取扱説明書" at bounding box center [936, 615] width 658 height 22
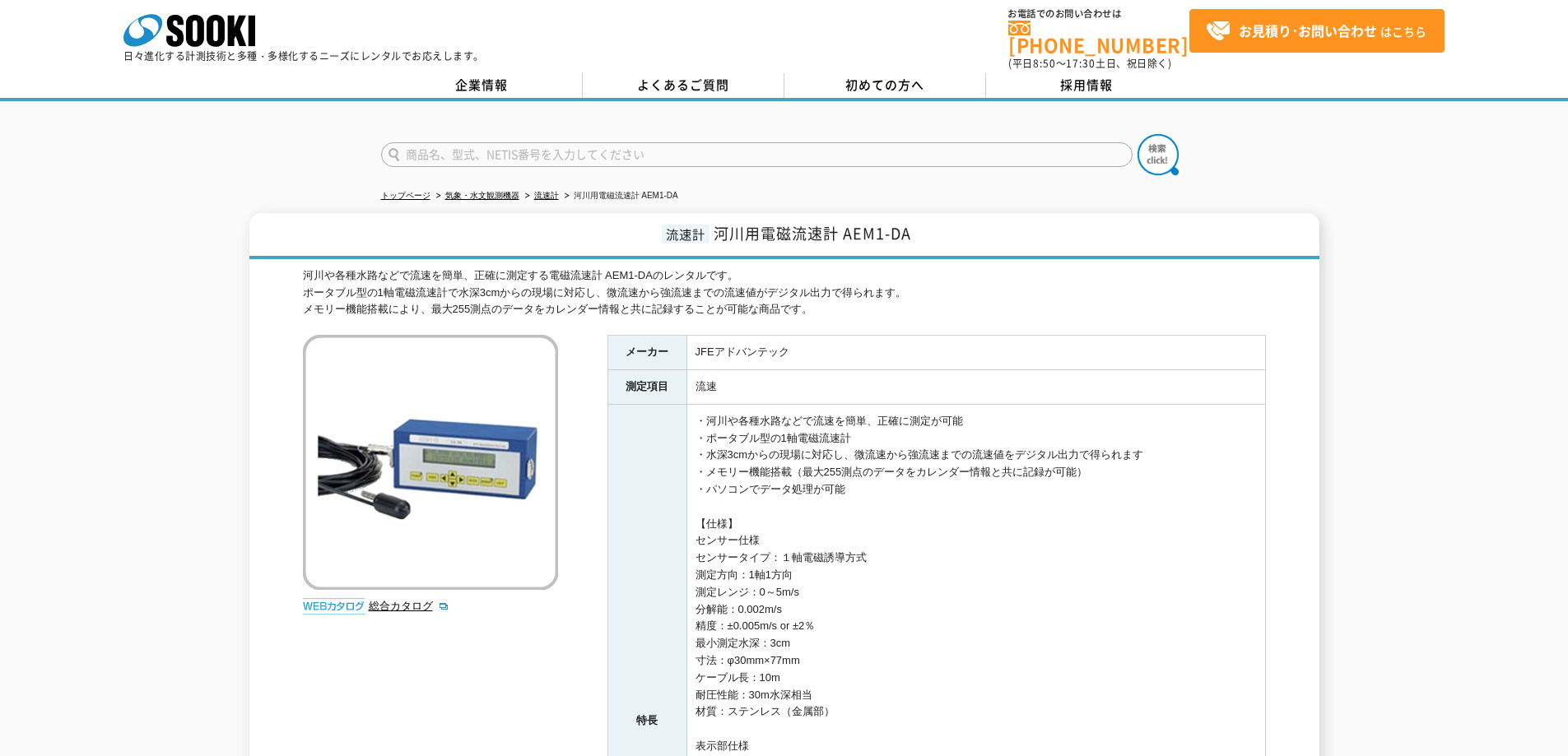
scroll to position [0, 0]
